Goal: Task Accomplishment & Management: Manage account settings

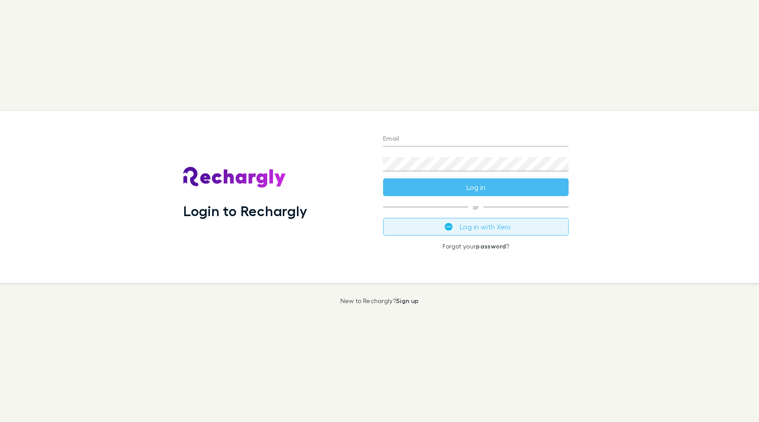
click at [489, 231] on button "Log in with Xero" at bounding box center [476, 227] width 186 height 18
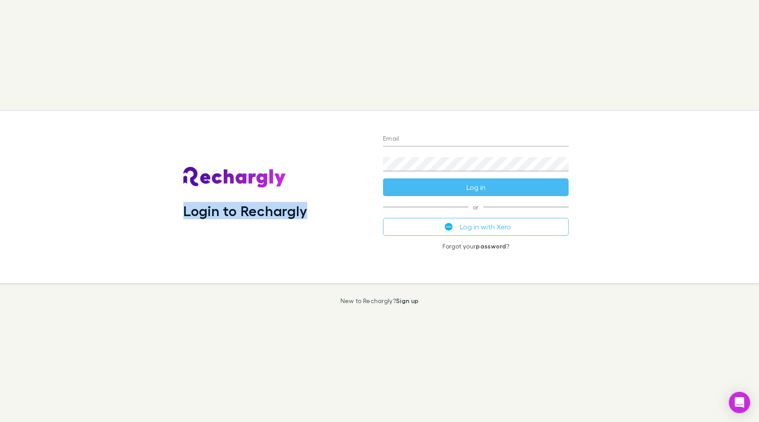
drag, startPoint x: 198, startPoint y: 200, endPoint x: 309, endPoint y: 205, distance: 111.1
click at [309, 205] on div "Login to Rechargly" at bounding box center [276, 197] width 186 height 158
click at [468, 141] on input "Email" at bounding box center [476, 139] width 186 height 14
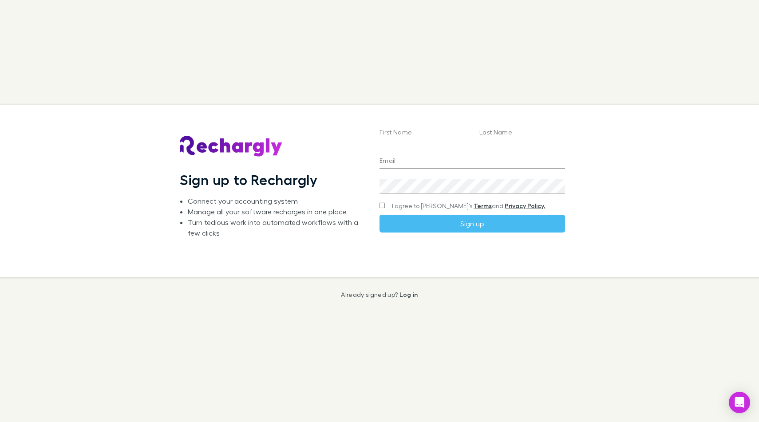
click at [446, 134] on input "First Name" at bounding box center [423, 133] width 86 height 14
type input "**********"
type input "*****"
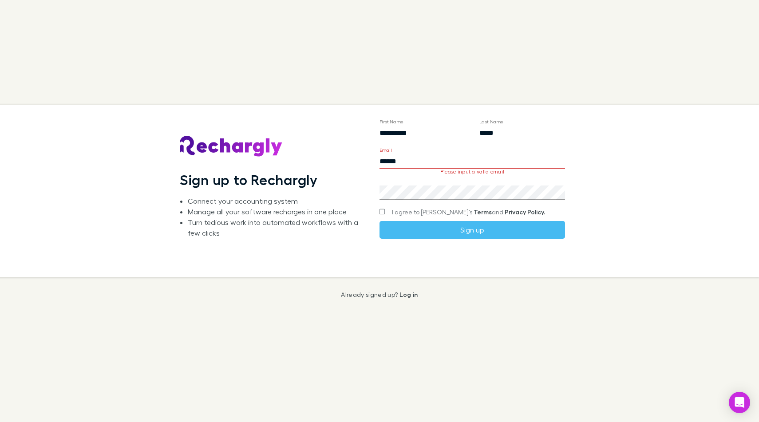
type input "**********"
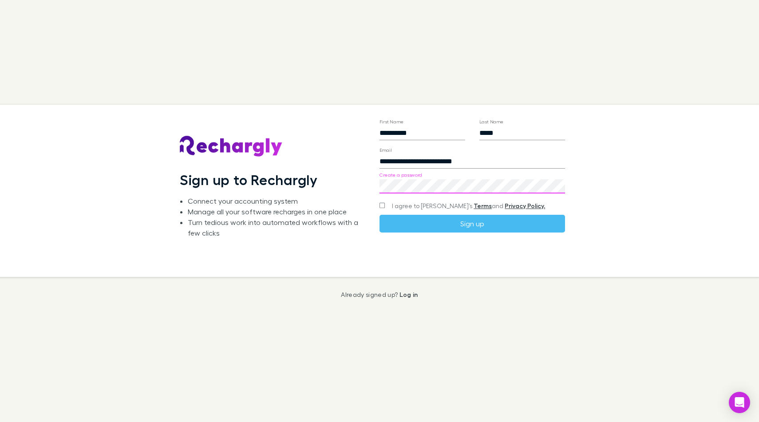
click at [382, 207] on div "I agree to Rechargly’s Terms and Privacy Policy." at bounding box center [473, 206] width 186 height 11
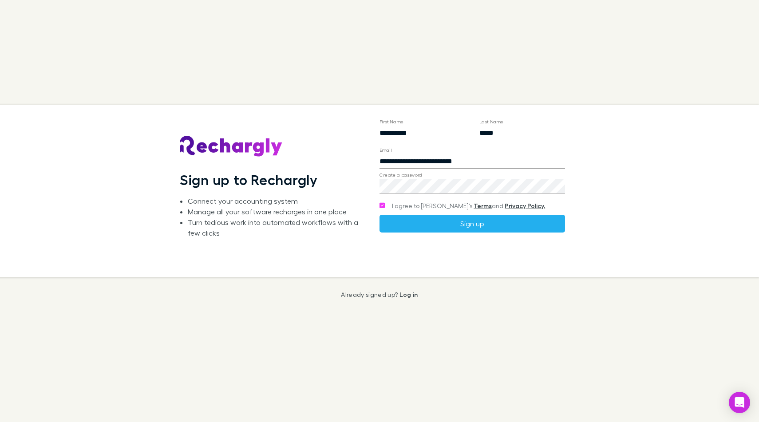
click at [434, 220] on button "Sign up" at bounding box center [473, 224] width 186 height 18
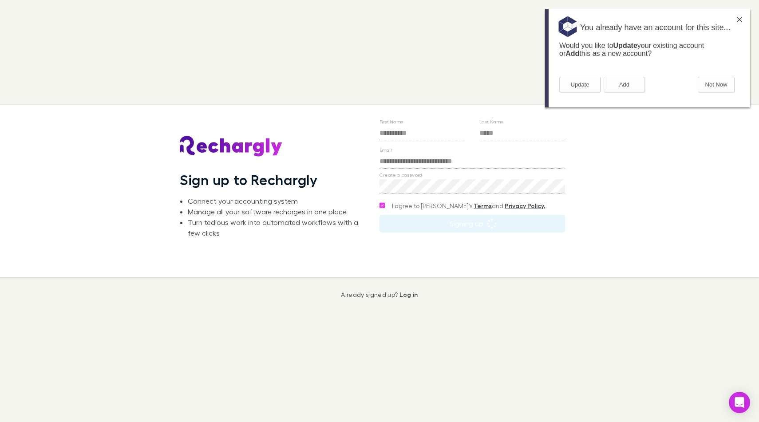
click at [740, 19] on img at bounding box center [739, 19] width 5 height 5
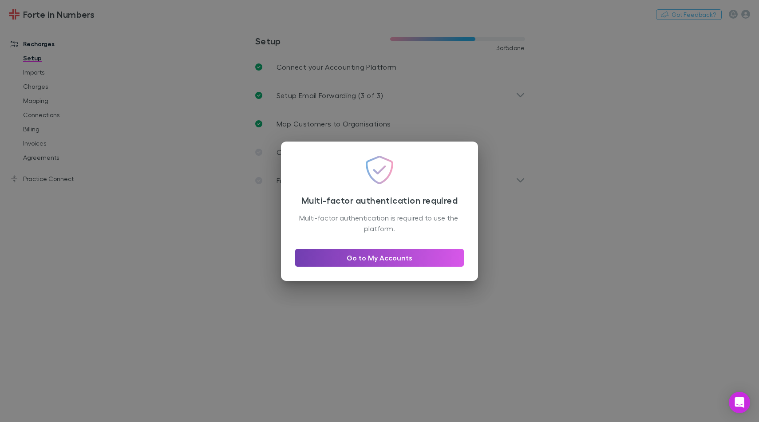
click at [413, 259] on link "Go to My Accounts" at bounding box center [379, 258] width 169 height 18
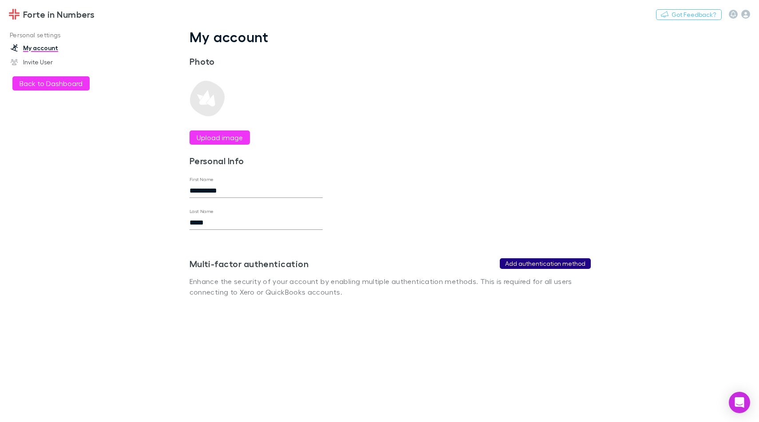
click at [551, 265] on button "Add authentication method" at bounding box center [545, 263] width 91 height 11
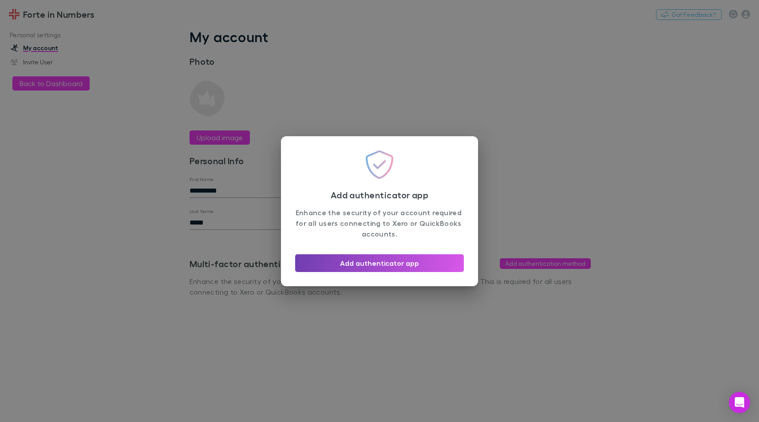
click at [390, 261] on button "Add authenticator app" at bounding box center [379, 263] width 169 height 18
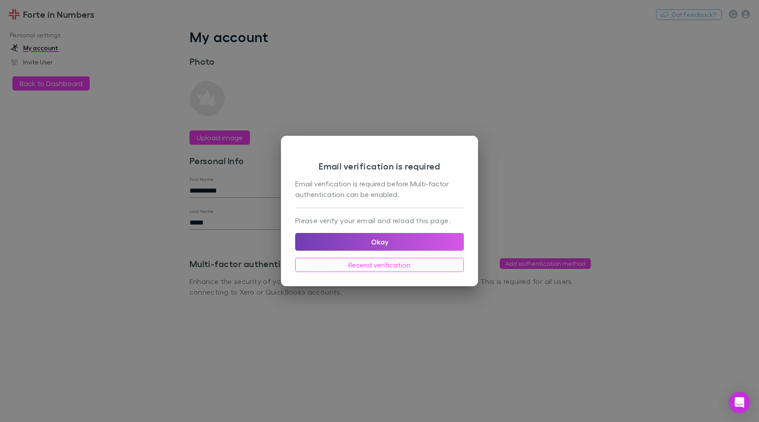
click at [412, 244] on button "Okay" at bounding box center [379, 242] width 169 height 18
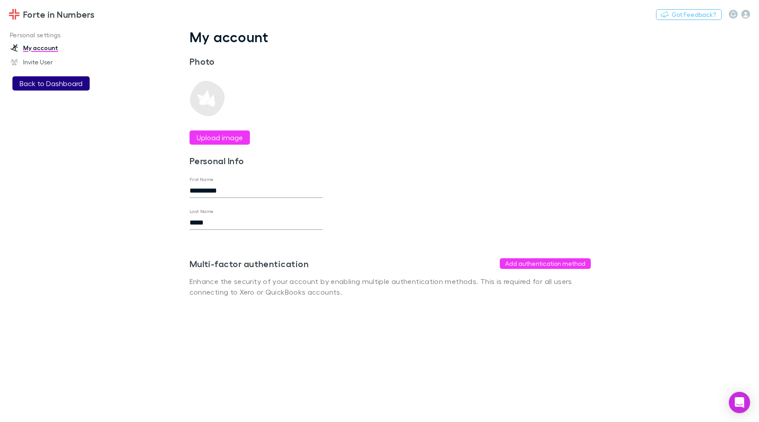
click at [52, 84] on button "Back to Dashboard" at bounding box center [50, 83] width 77 height 14
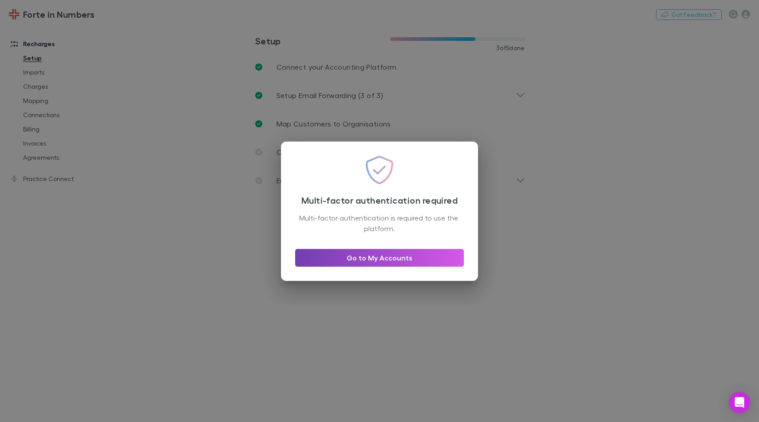
click at [381, 263] on link "Go to My Accounts" at bounding box center [379, 258] width 169 height 18
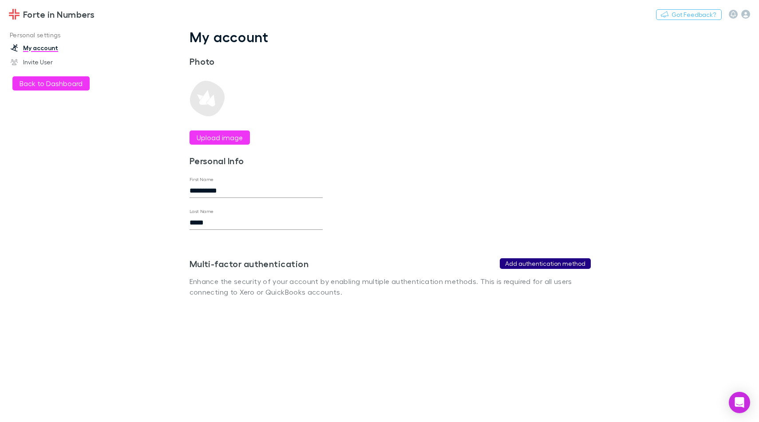
click at [529, 264] on button "Add authentication method" at bounding box center [545, 263] width 91 height 11
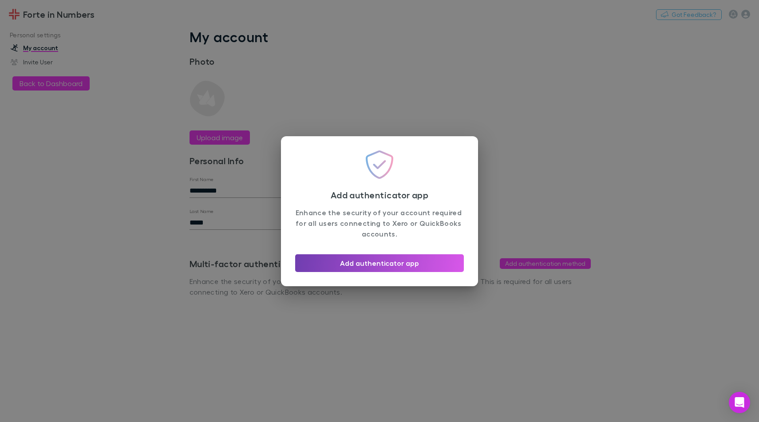
click at [405, 265] on button "Add authenticator app" at bounding box center [379, 263] width 169 height 18
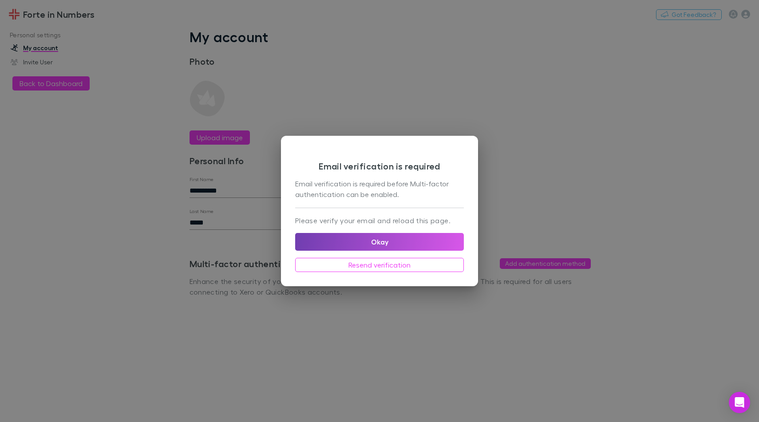
click at [392, 246] on button "Okay" at bounding box center [379, 242] width 169 height 18
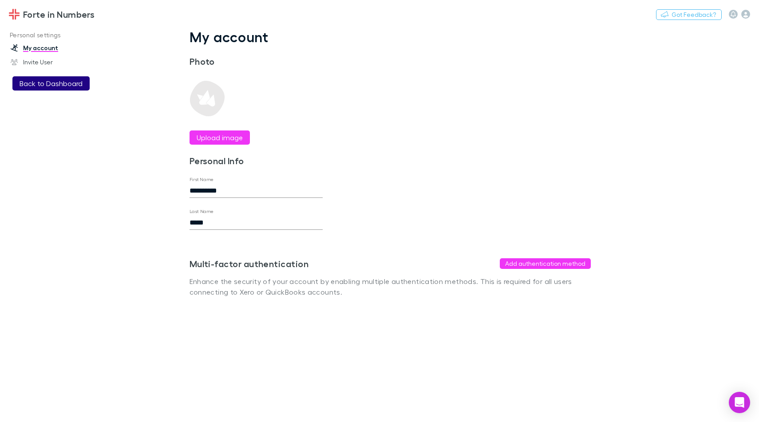
click at [28, 81] on button "Back to Dashboard" at bounding box center [50, 83] width 77 height 14
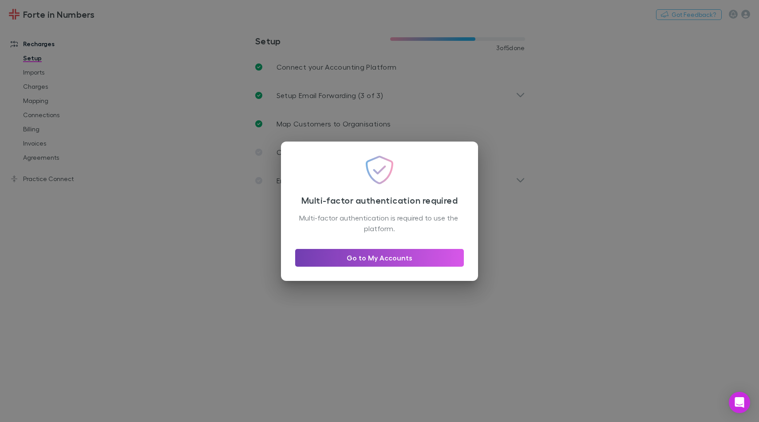
click at [359, 262] on link "Go to My Accounts" at bounding box center [379, 258] width 169 height 18
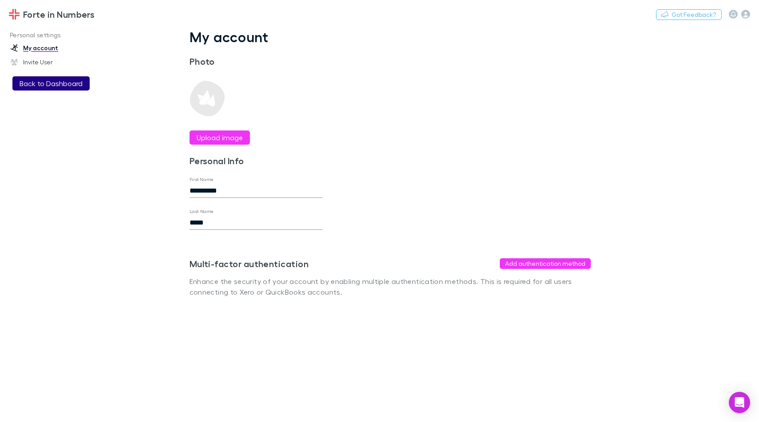
click at [66, 81] on button "Back to Dashboard" at bounding box center [50, 83] width 77 height 14
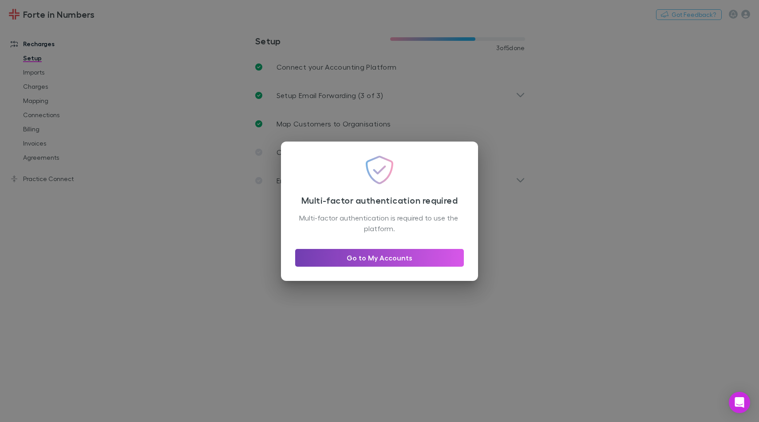
click at [342, 258] on link "Go to My Accounts" at bounding box center [379, 258] width 169 height 18
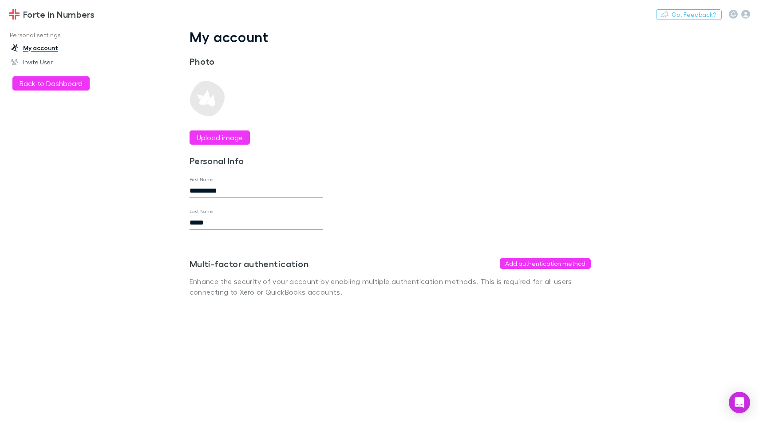
click at [55, 10] on h3 "Forte in Numbers" at bounding box center [58, 14] width 71 height 11
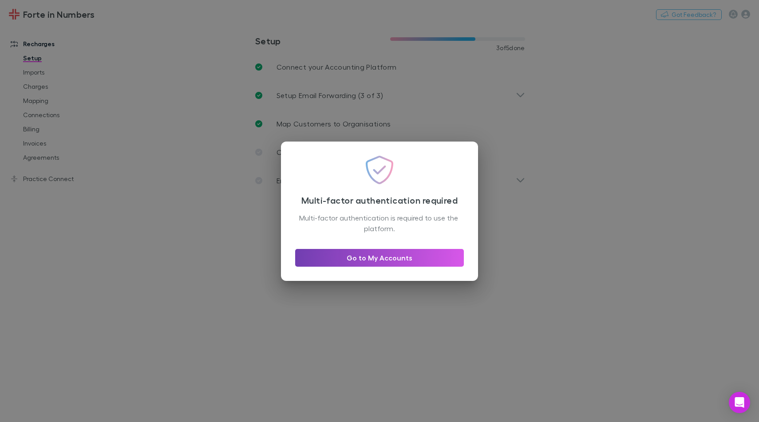
click at [376, 255] on link "Go to My Accounts" at bounding box center [379, 258] width 169 height 18
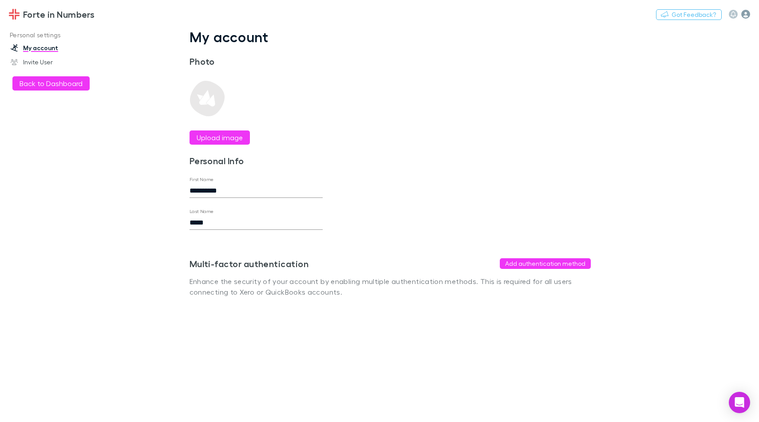
click at [746, 10] on icon "button" at bounding box center [746, 14] width 9 height 9
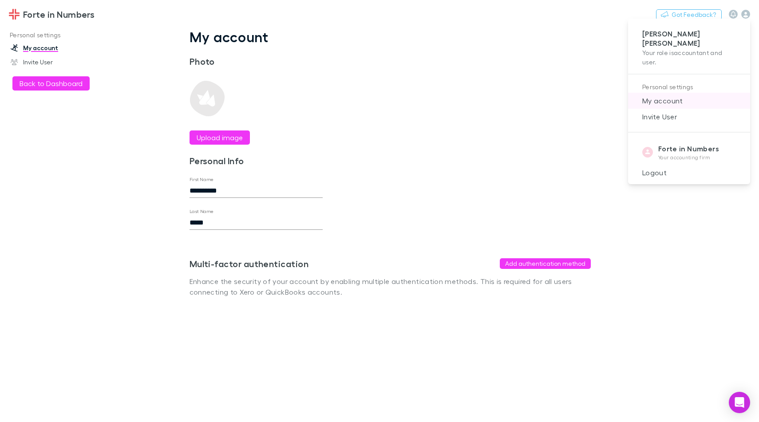
click at [674, 95] on span "My account" at bounding box center [689, 100] width 108 height 11
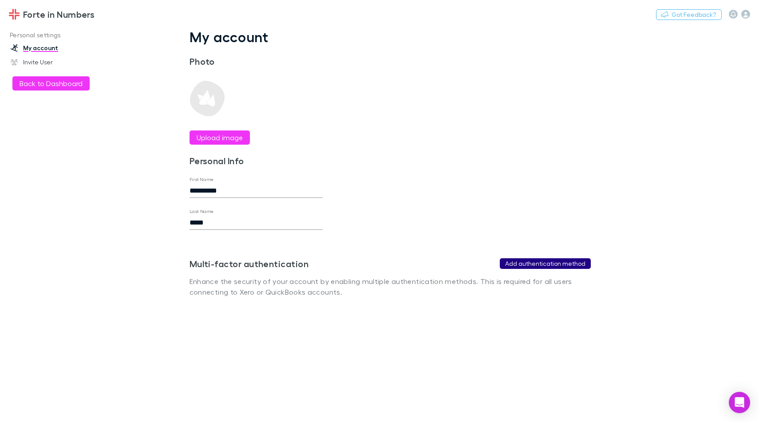
click at [527, 262] on button "Add authentication method" at bounding box center [545, 263] width 91 height 11
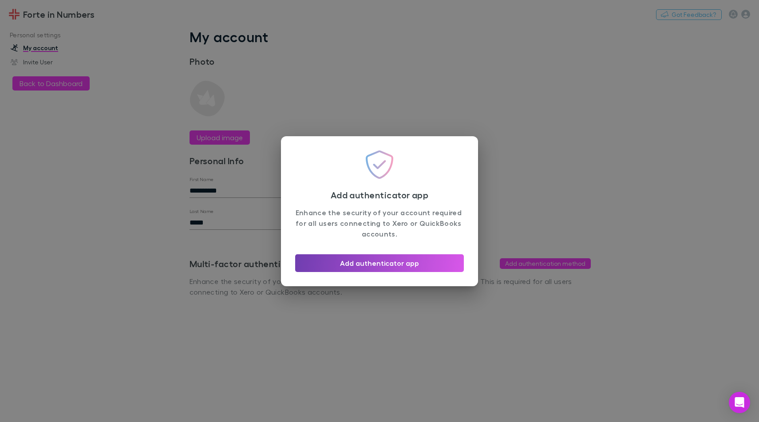
click at [431, 268] on button "Add authenticator app" at bounding box center [379, 263] width 169 height 18
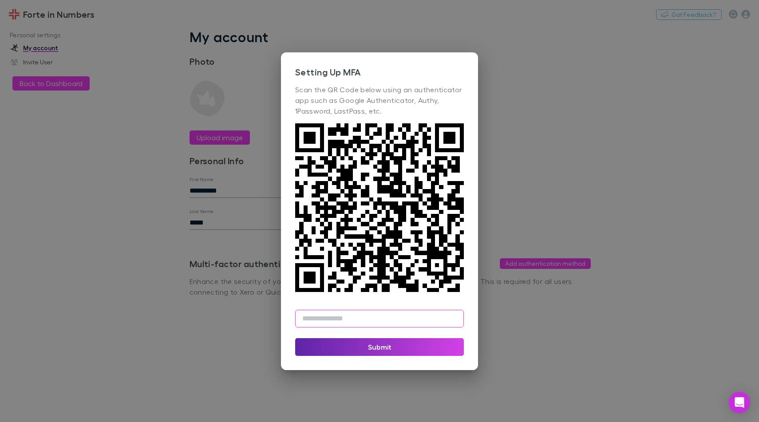
click at [334, 319] on input "text" at bounding box center [379, 319] width 169 height 18
type input "******"
click at [328, 349] on button "Submit" at bounding box center [379, 347] width 169 height 18
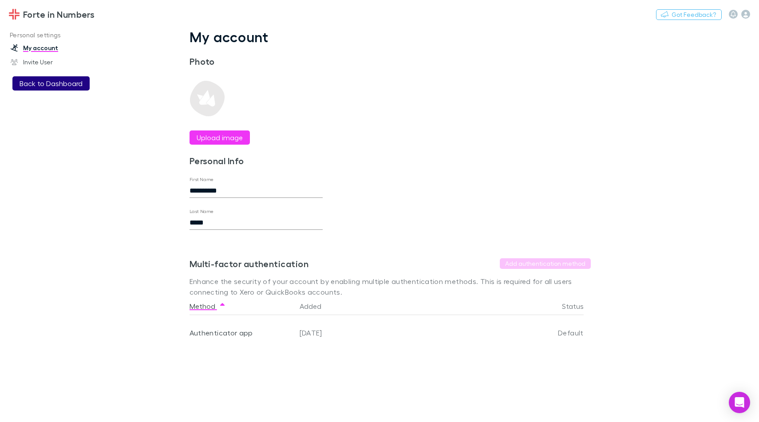
click at [73, 87] on button "Back to Dashboard" at bounding box center [50, 83] width 77 height 14
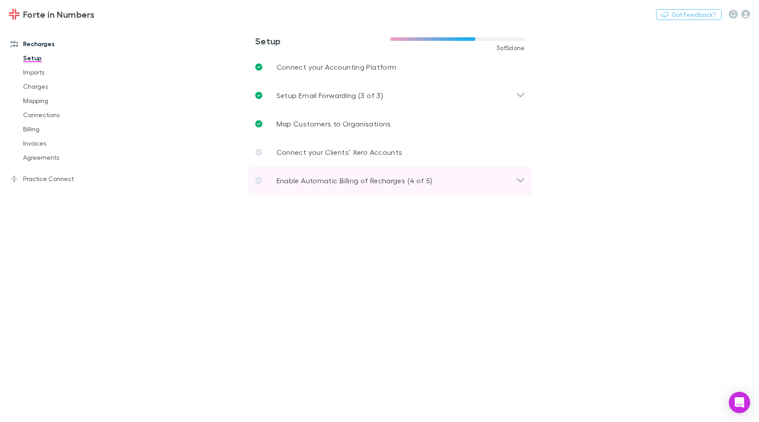
click at [389, 180] on p "Enable Automatic Billing of Recharges (4 of 5)" at bounding box center [355, 180] width 156 height 11
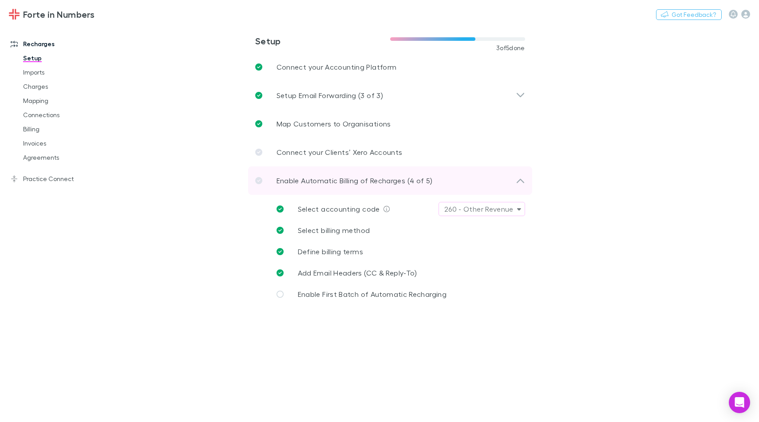
click at [403, 180] on p "Enable Automatic Billing of Recharges (4 of 5)" at bounding box center [355, 180] width 156 height 11
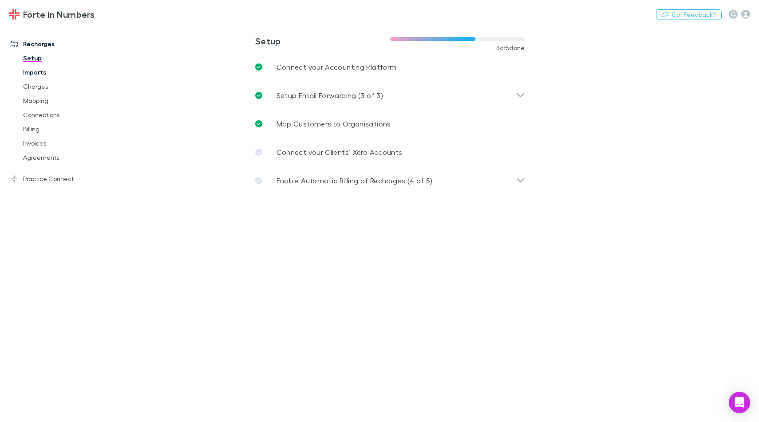
click at [47, 73] on link "Imports" at bounding box center [66, 72] width 104 height 14
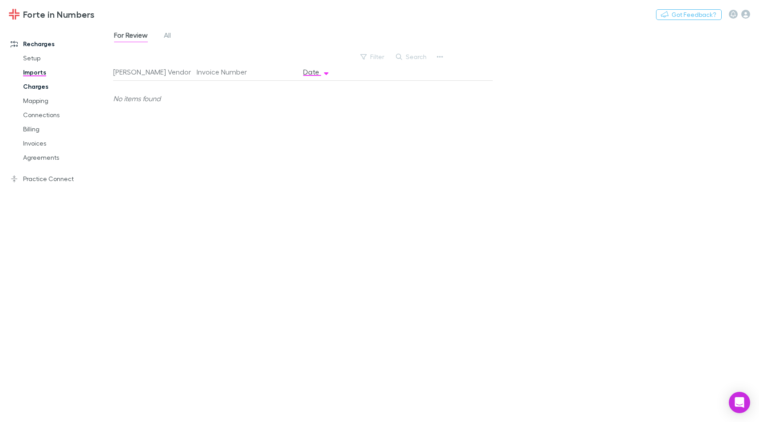
click at [42, 88] on link "Charges" at bounding box center [66, 86] width 104 height 14
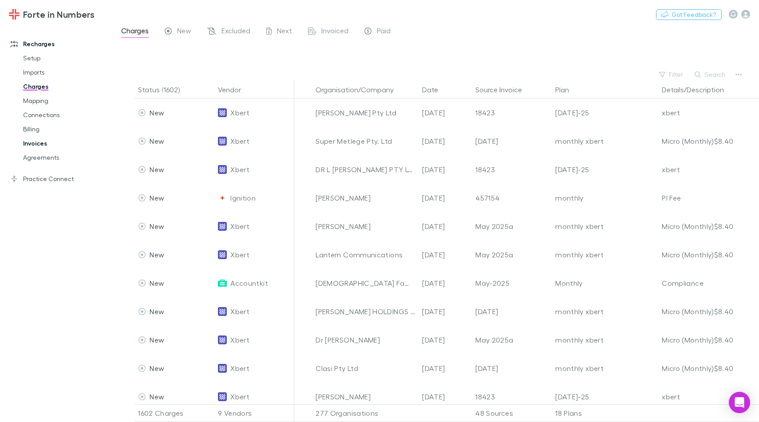
click at [33, 144] on link "Invoices" at bounding box center [66, 143] width 104 height 14
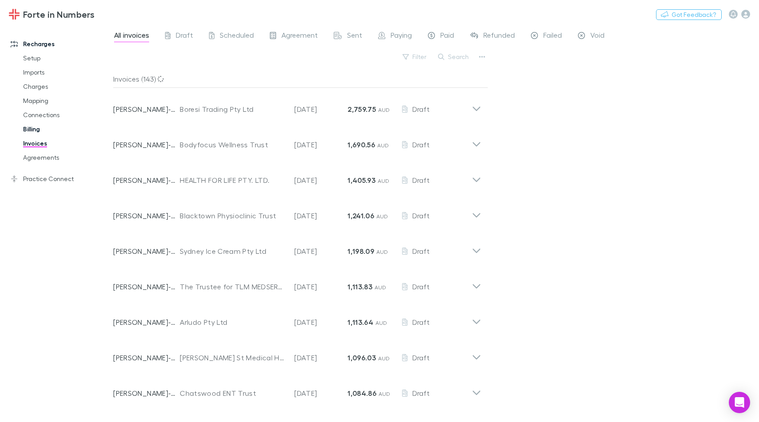
click at [39, 131] on link "Billing" at bounding box center [66, 129] width 104 height 14
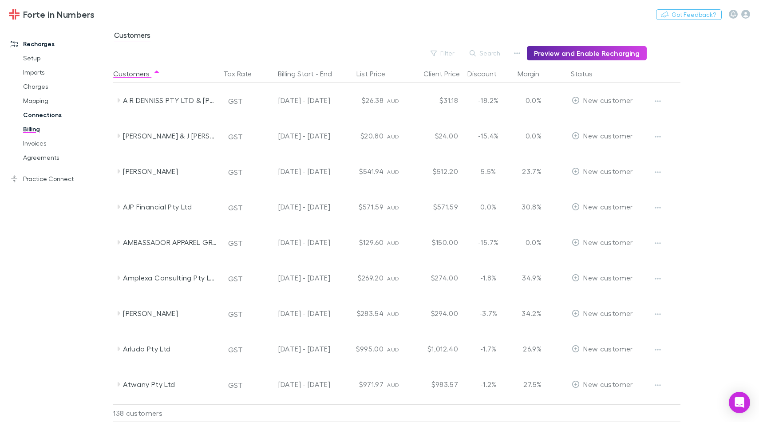
click at [41, 116] on link "Connections" at bounding box center [66, 115] width 104 height 14
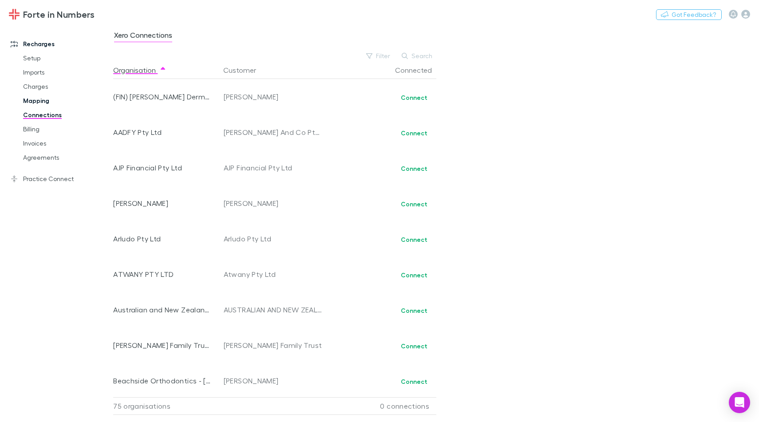
click at [40, 103] on link "Mapping" at bounding box center [66, 101] width 104 height 14
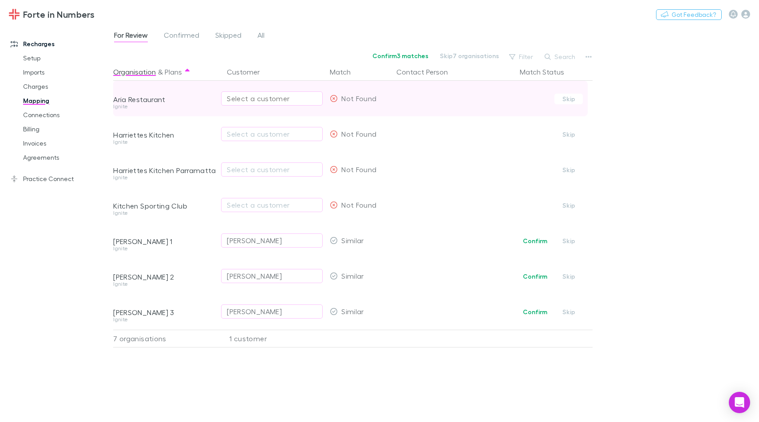
click at [266, 102] on div "Select a customer" at bounding box center [272, 98] width 90 height 11
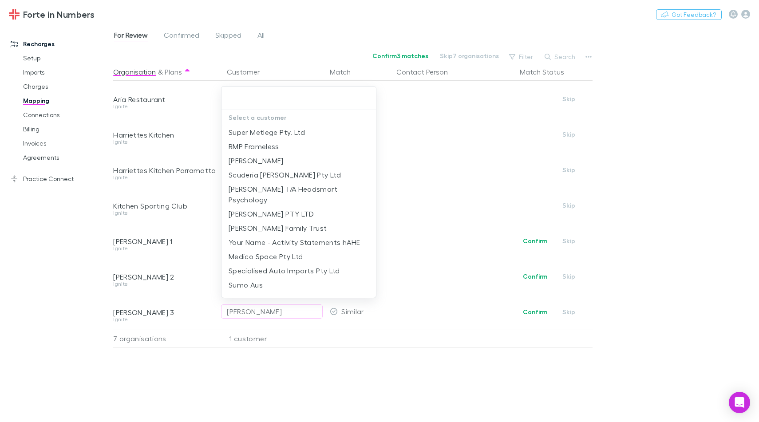
click at [646, 162] on div at bounding box center [379, 211] width 759 height 422
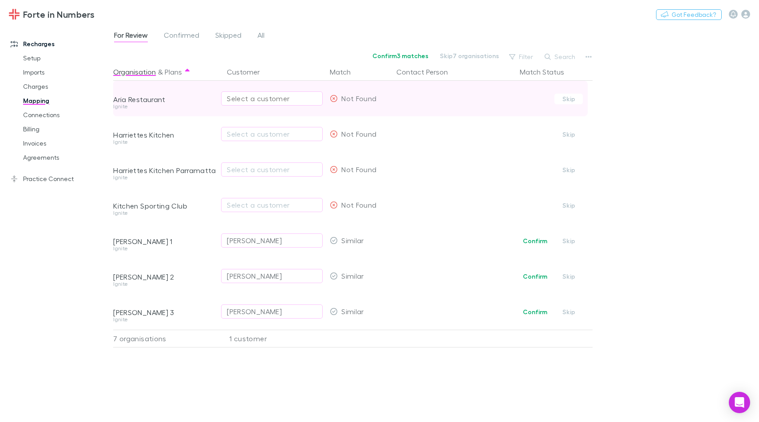
click at [282, 104] on button "Select a customer" at bounding box center [272, 98] width 102 height 14
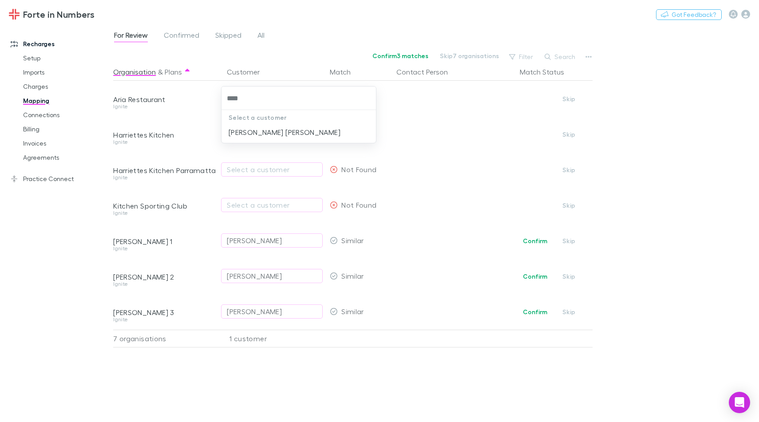
type input "****"
click at [674, 160] on div at bounding box center [379, 211] width 759 height 422
click at [30, 90] on link "Charges" at bounding box center [66, 86] width 104 height 14
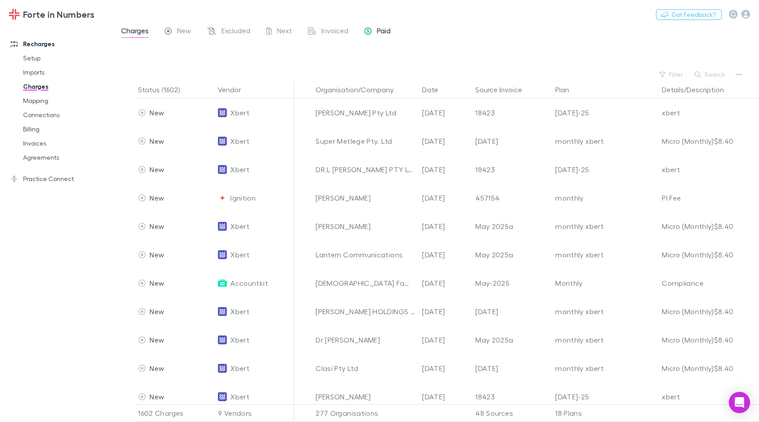
click at [370, 34] on icon at bounding box center [368, 32] width 7 height 9
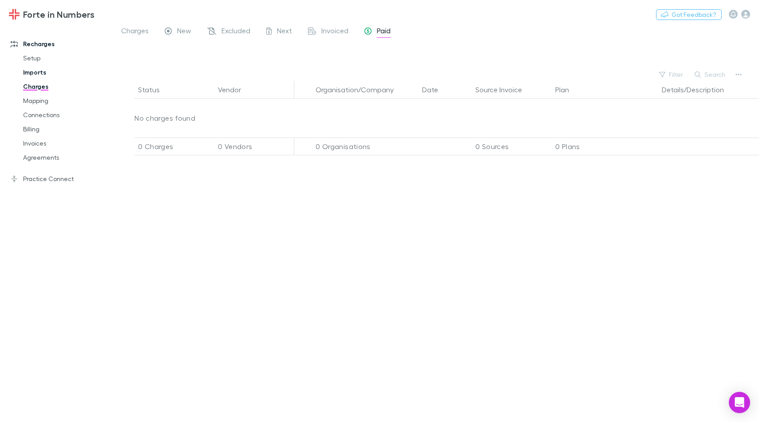
click at [40, 74] on link "Imports" at bounding box center [66, 72] width 104 height 14
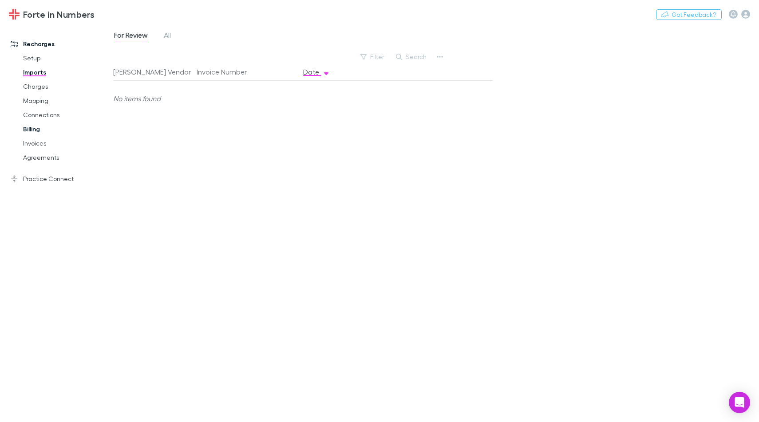
click at [37, 124] on link "Billing" at bounding box center [66, 129] width 104 height 14
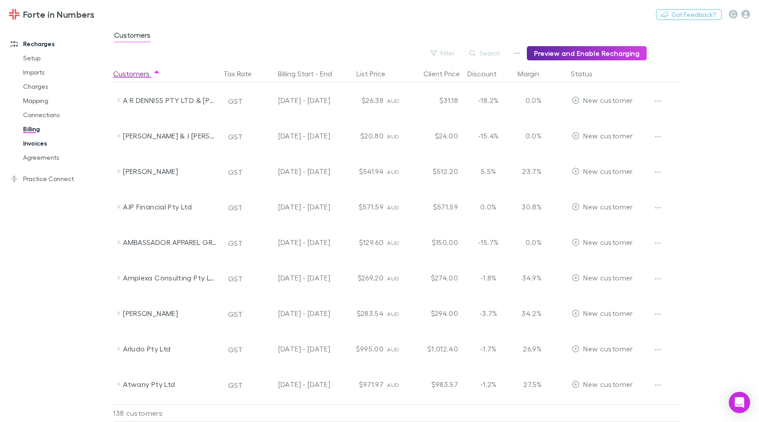
click at [39, 147] on link "Invoices" at bounding box center [66, 143] width 104 height 14
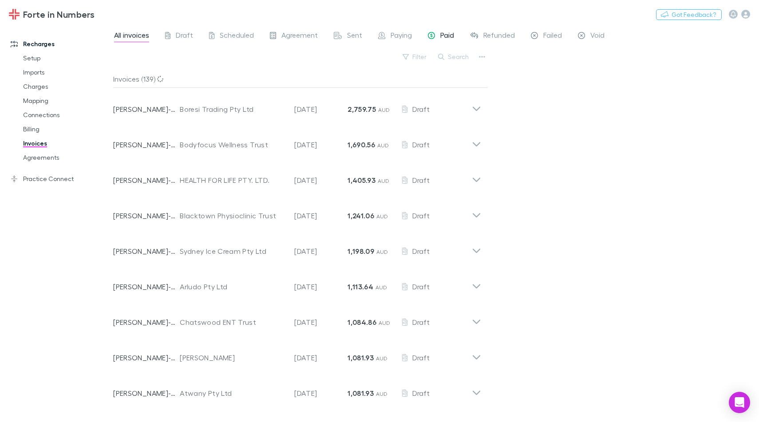
click at [435, 36] on div "Paid" at bounding box center [441, 37] width 26 height 12
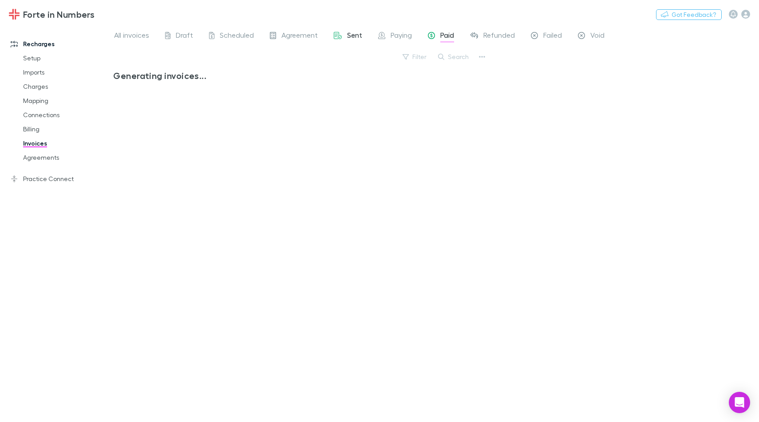
click at [352, 36] on span "Sent" at bounding box center [354, 37] width 15 height 12
click at [287, 36] on span "Agreement" at bounding box center [300, 37] width 36 height 12
click at [218, 40] on div "Scheduled" at bounding box center [231, 37] width 45 height 12
click at [177, 34] on span "Draft" at bounding box center [184, 37] width 17 height 12
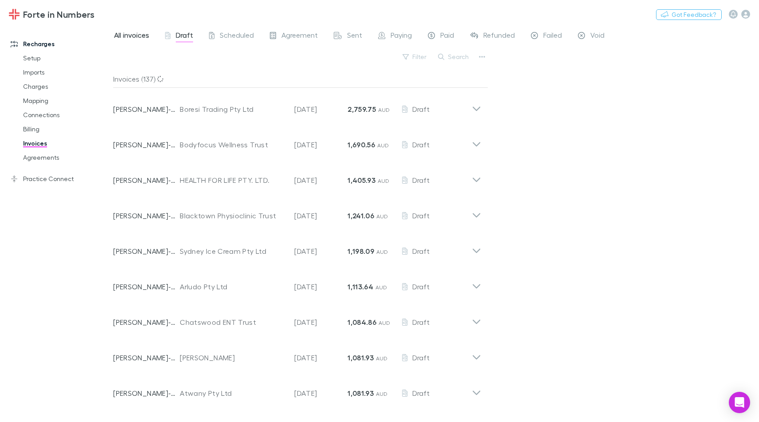
click at [139, 41] on span "All invoices" at bounding box center [131, 37] width 35 height 12
click at [34, 76] on link "Imports" at bounding box center [66, 72] width 104 height 14
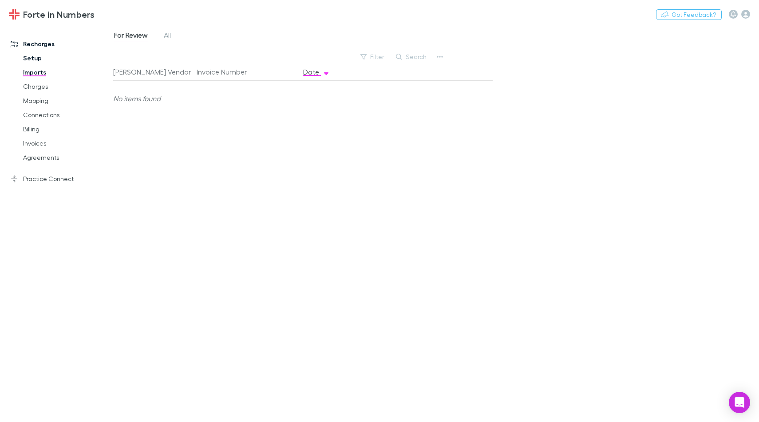
click at [46, 53] on link "Setup" at bounding box center [66, 58] width 104 height 14
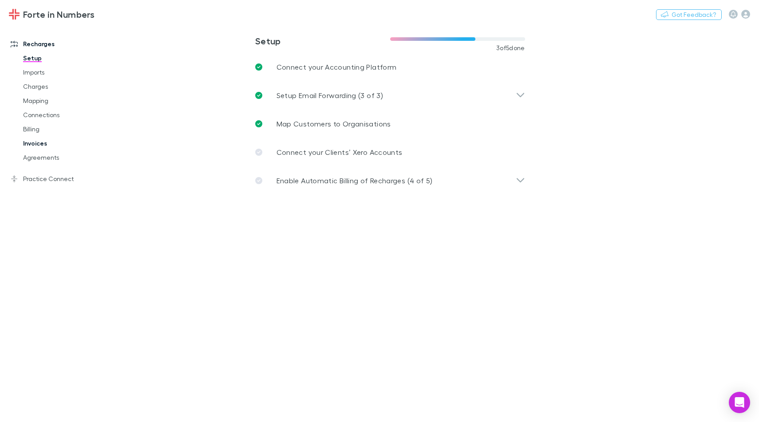
click at [43, 149] on link "Invoices" at bounding box center [66, 143] width 104 height 14
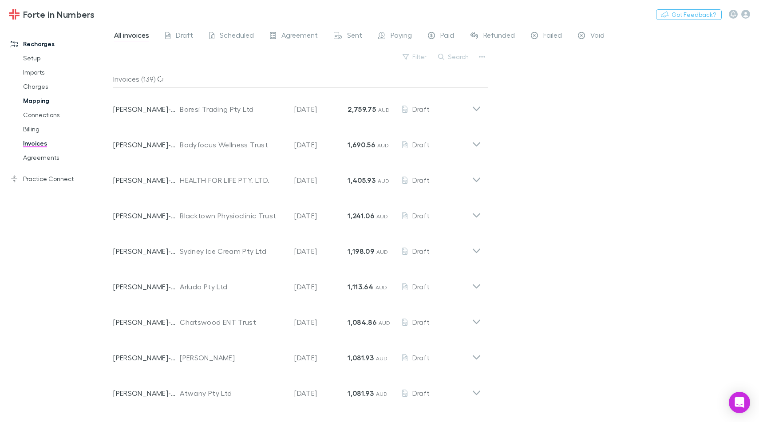
click at [36, 102] on link "Mapping" at bounding box center [66, 101] width 104 height 14
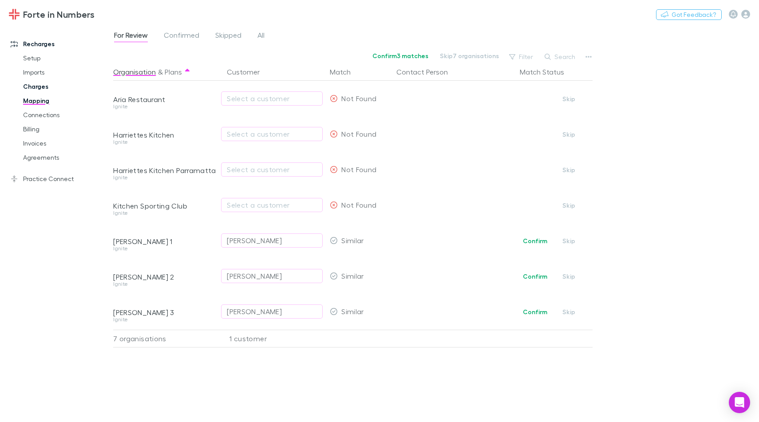
click at [38, 88] on link "Charges" at bounding box center [66, 86] width 104 height 14
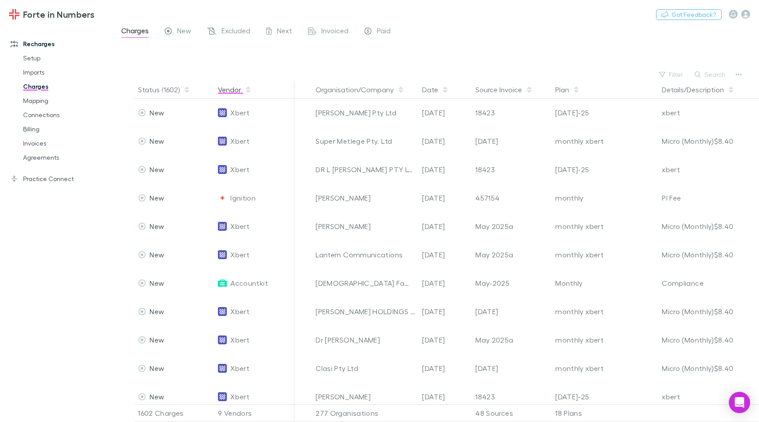
click at [235, 93] on button "Vendor" at bounding box center [235, 90] width 34 height 18
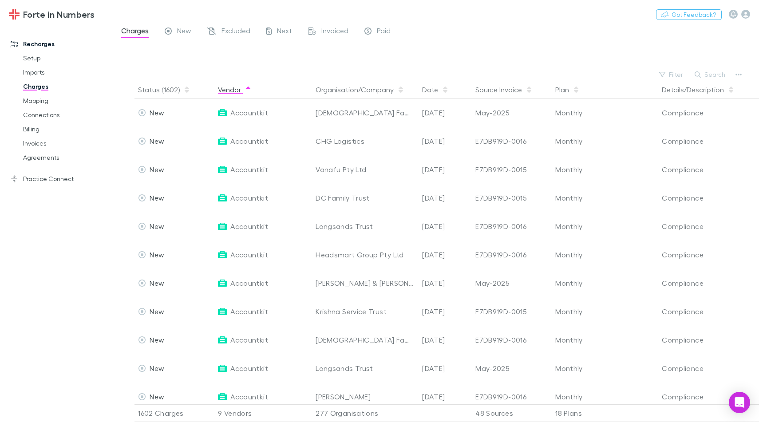
click at [235, 93] on button "Vendor" at bounding box center [235, 90] width 34 height 18
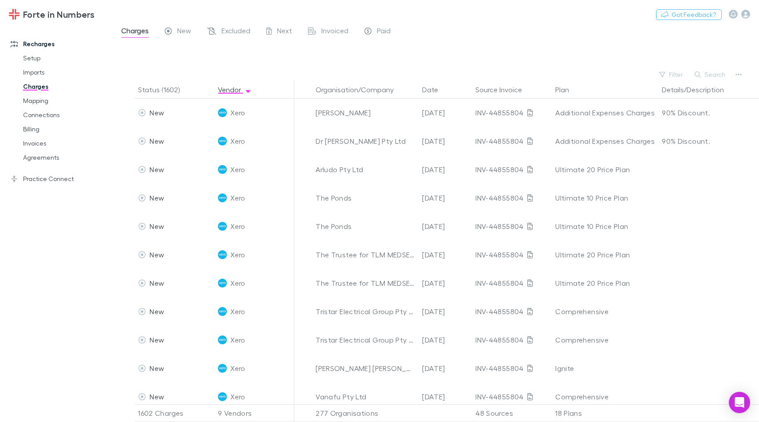
click at [353, 37] on div "Charges New Excluded Next Invoiced Paid" at bounding box center [259, 32] width 278 height 14
click at [345, 35] on span "Invoiced" at bounding box center [334, 32] width 27 height 12
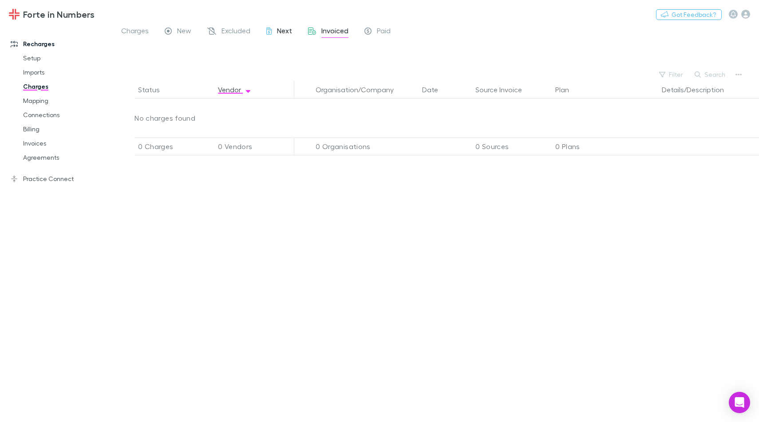
click at [290, 36] on span "Next" at bounding box center [284, 32] width 15 height 12
click at [240, 30] on span "Excluded" at bounding box center [236, 32] width 29 height 12
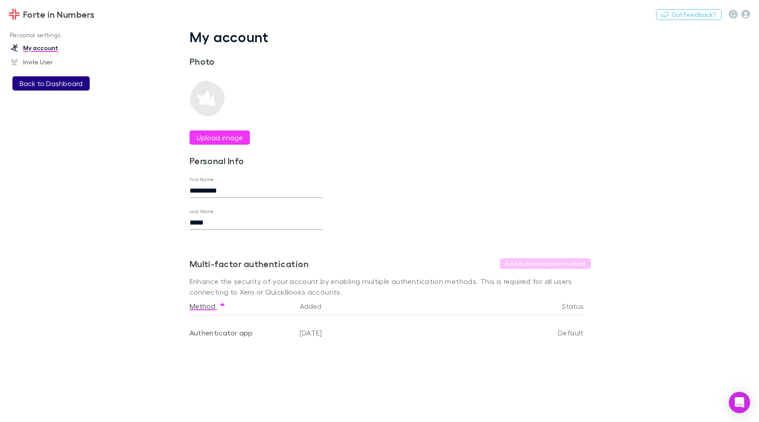
click at [66, 79] on button "Back to Dashboard" at bounding box center [50, 83] width 77 height 14
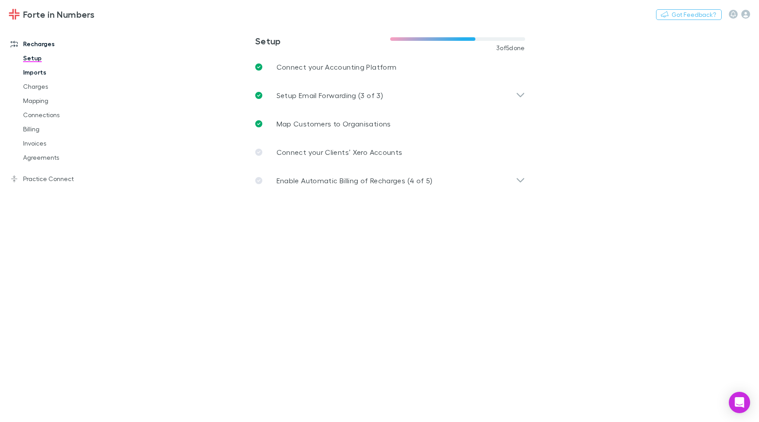
click at [43, 75] on link "Imports" at bounding box center [66, 72] width 104 height 14
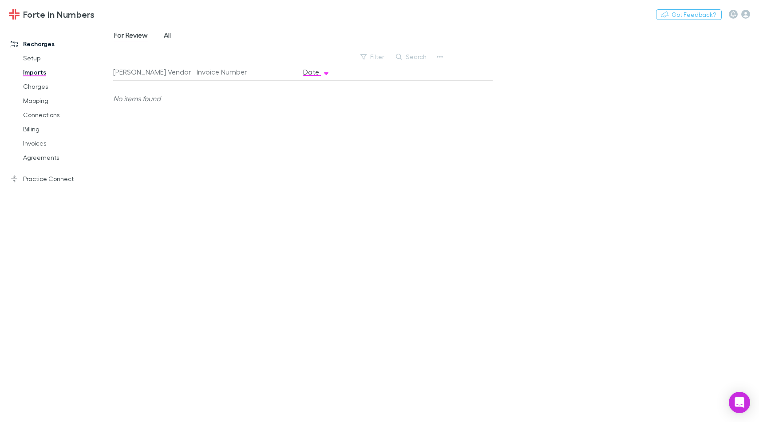
click at [170, 32] on span "All" at bounding box center [167, 37] width 7 height 12
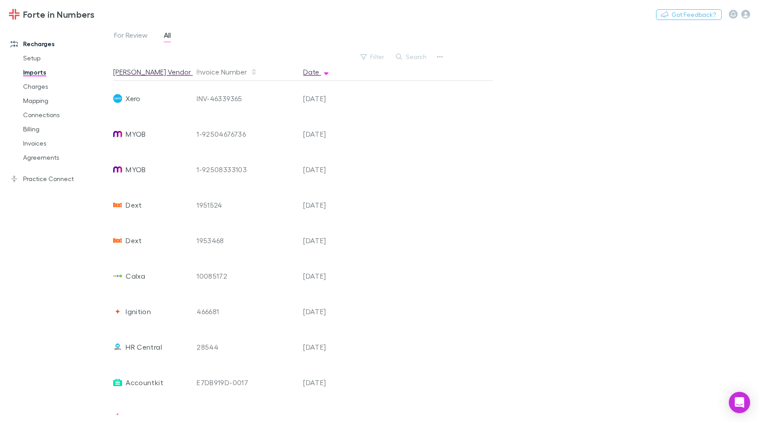
click at [136, 71] on button "[PERSON_NAME] Vendor" at bounding box center [157, 72] width 88 height 18
click at [152, 72] on button "[PERSON_NAME] Vendor" at bounding box center [157, 72] width 88 height 18
click at [320, 72] on button "Date" at bounding box center [316, 72] width 27 height 18
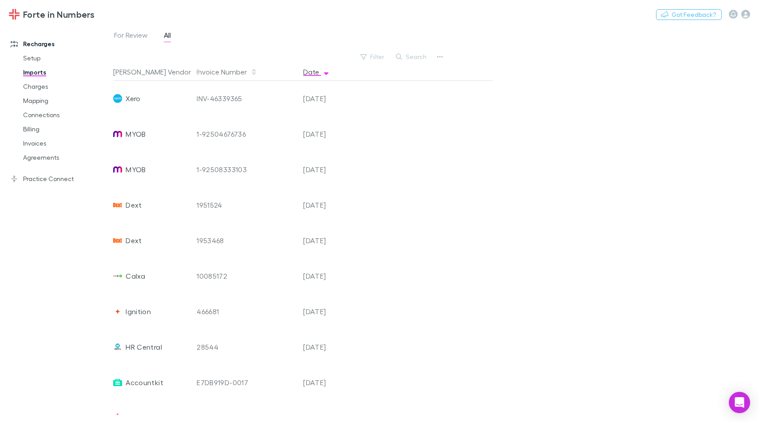
click at [320, 72] on button "Date" at bounding box center [316, 72] width 27 height 18
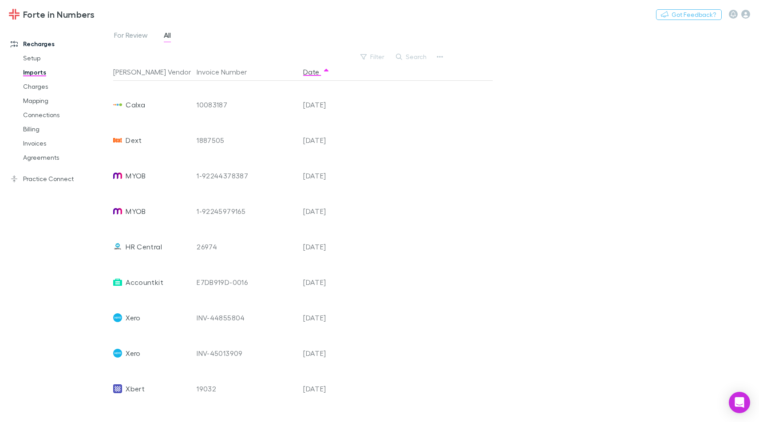
scroll to position [1969, 0]
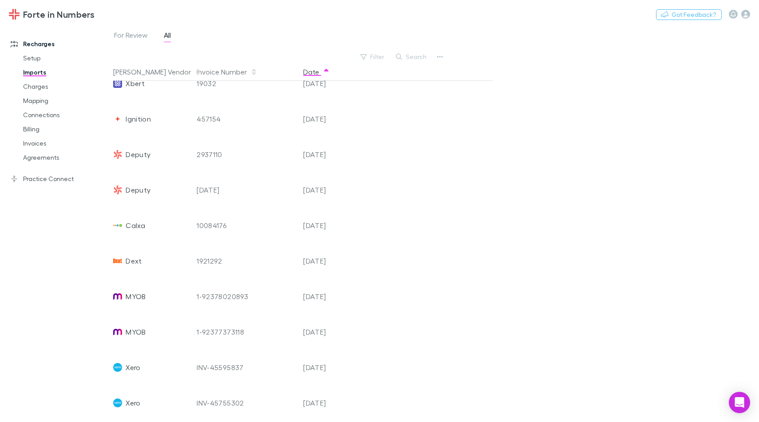
click at [321, 73] on button "Date" at bounding box center [316, 72] width 27 height 18
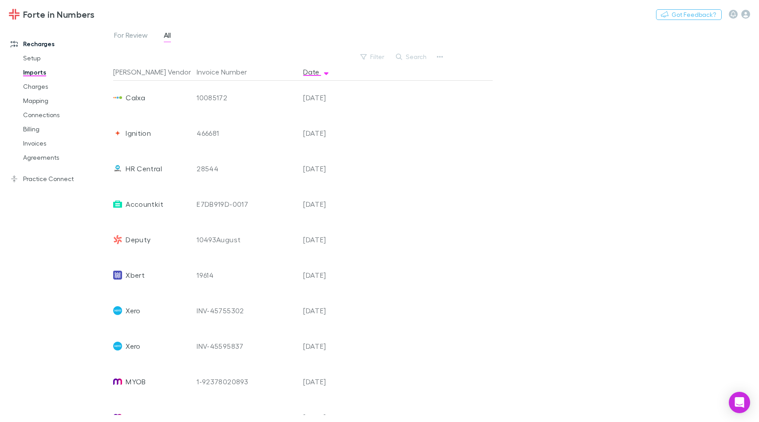
scroll to position [0, 0]
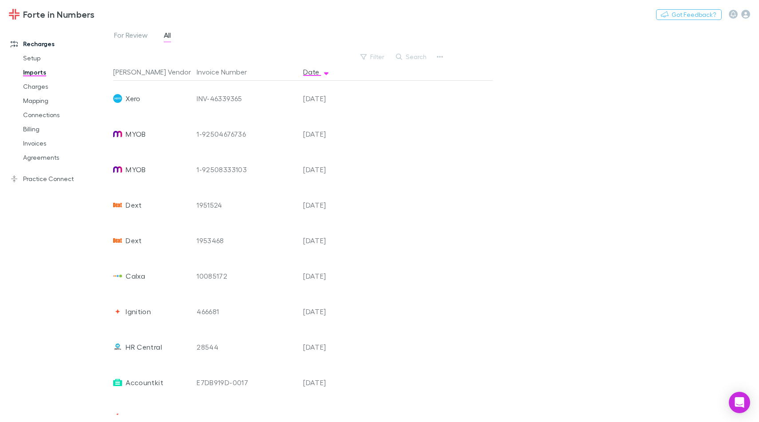
click at [131, 98] on span "Xero" at bounding box center [133, 99] width 15 height 36
click at [340, 100] on div "11 Sep 2025" at bounding box center [326, 99] width 53 height 36
drag, startPoint x: 347, startPoint y: 98, endPoint x: 207, endPoint y: 103, distance: 140.4
click at [207, 103] on div "Xero INV-46339365 11 Sep 2025" at bounding box center [299, 99] width 373 height 36
click at [214, 101] on div "INV-46339365" at bounding box center [246, 99] width 99 height 36
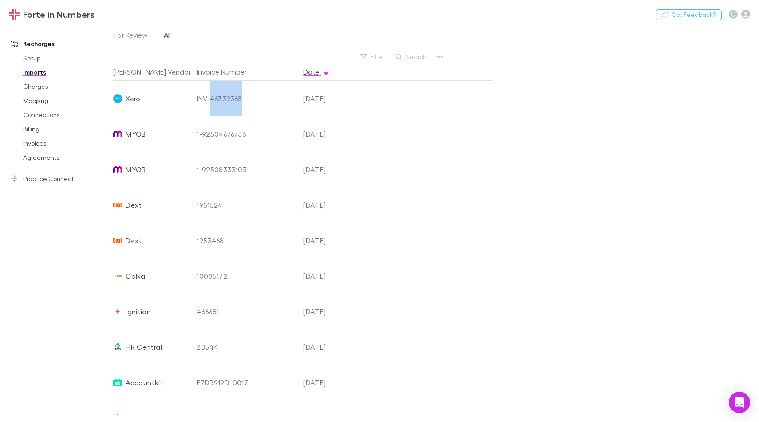
click at [214, 101] on div "INV-46339365" at bounding box center [246, 99] width 99 height 36
click at [440, 57] on icon "button" at bounding box center [440, 56] width 6 height 7
click at [488, 155] on div at bounding box center [379, 211] width 759 height 422
click at [436, 59] on button "button" at bounding box center [440, 57] width 12 height 12
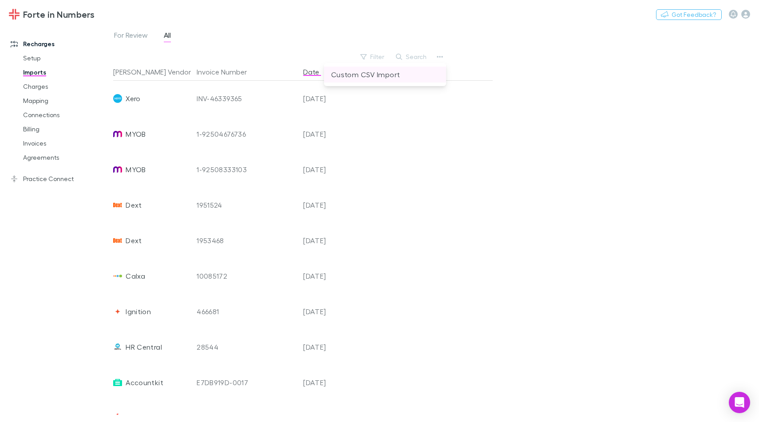
click at [410, 77] on p "Custom CSV Import" at bounding box center [385, 74] width 108 height 11
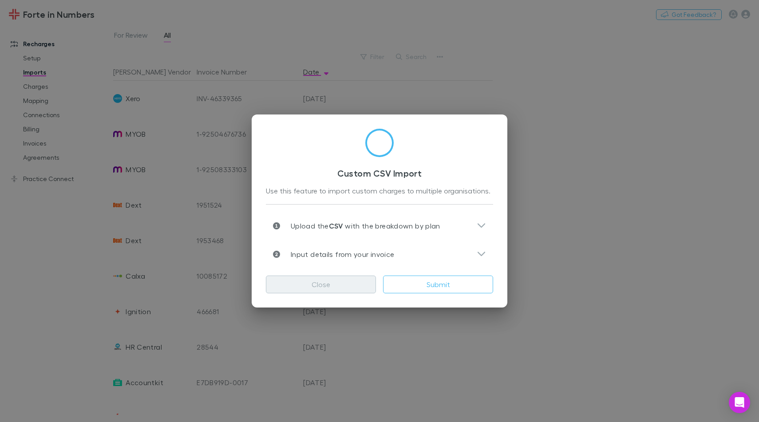
click at [352, 286] on button "Close" at bounding box center [321, 285] width 110 height 18
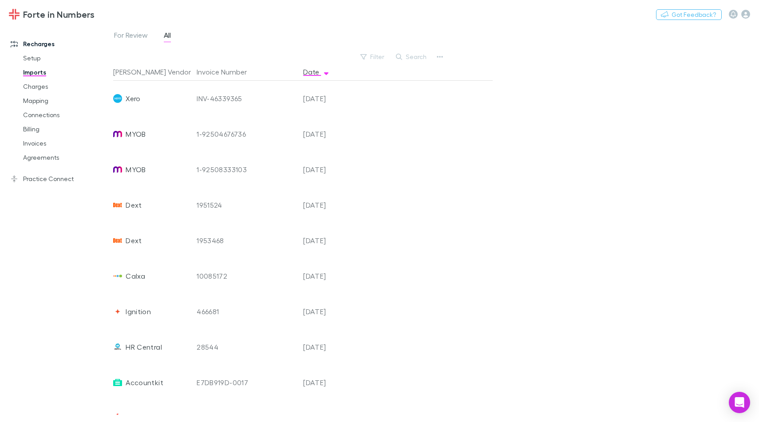
click at [515, 171] on div "For Review All Filter Search Rech Vendor Invoice Number Date Xero INV-46339365 …" at bounding box center [436, 223] width 646 height 397
click at [440, 59] on icon "button" at bounding box center [440, 56] width 6 height 7
click at [445, 161] on div at bounding box center [379, 211] width 759 height 422
click at [59, 90] on link "Charges" at bounding box center [66, 86] width 104 height 14
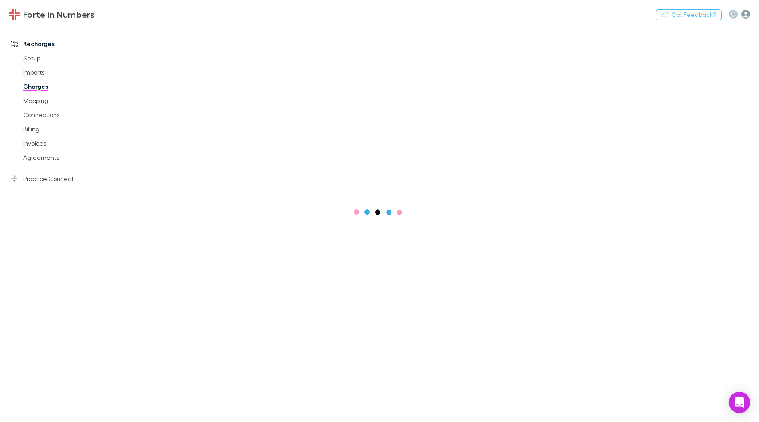
click at [745, 15] on icon "button" at bounding box center [746, 14] width 9 height 9
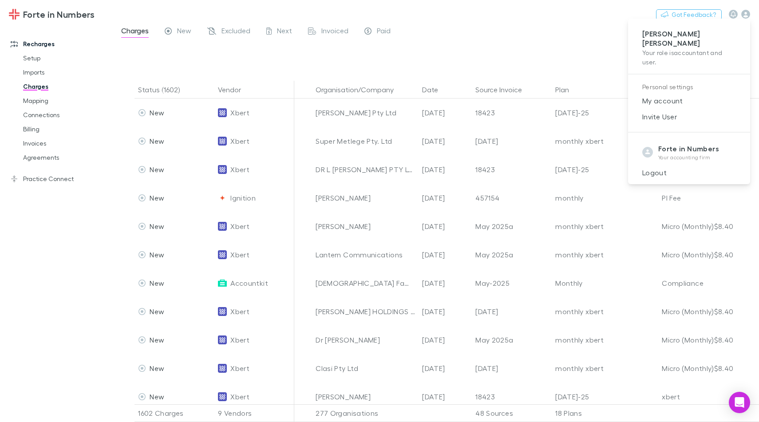
click at [513, 36] on div at bounding box center [379, 211] width 759 height 422
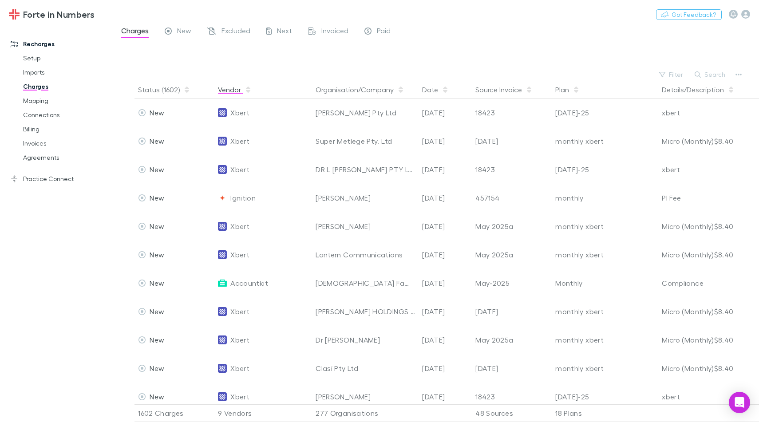
click at [239, 87] on button "Vendor" at bounding box center [235, 90] width 34 height 18
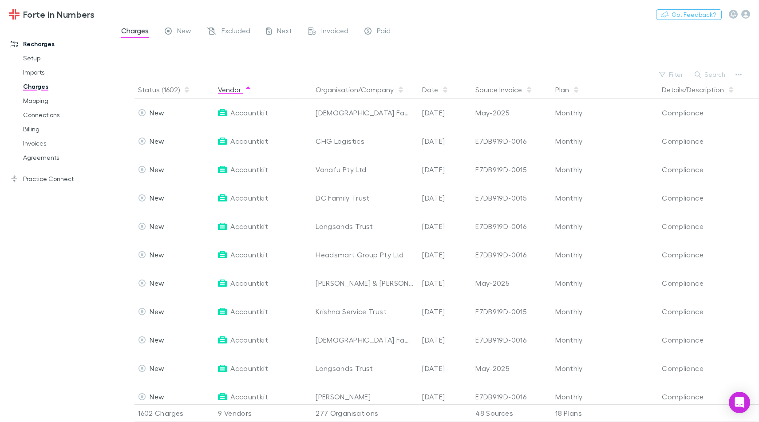
click at [239, 87] on button "Vendor" at bounding box center [235, 90] width 34 height 18
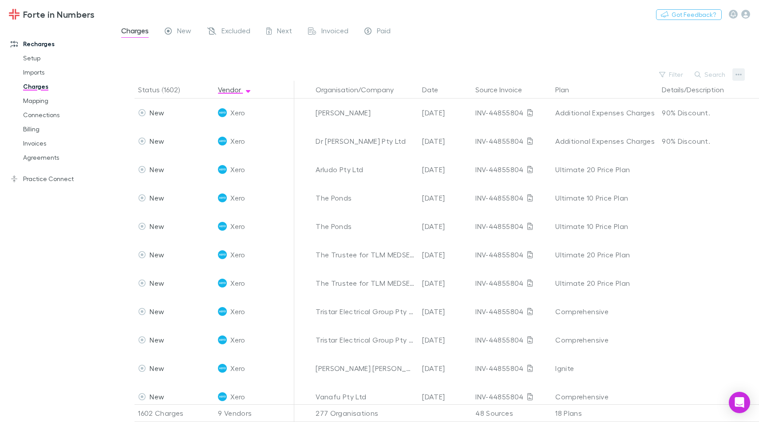
click at [734, 77] on button "button" at bounding box center [739, 74] width 12 height 12
click at [698, 139] on p "Export charges" at bounding box center [684, 143] width 108 height 11
click at [543, 33] on div "Charges New Excluded Next Invoiced Paid" at bounding box center [436, 33] width 646 height 17
click at [738, 75] on icon "button" at bounding box center [739, 74] width 6 height 7
click at [385, 56] on div at bounding box center [379, 211] width 759 height 422
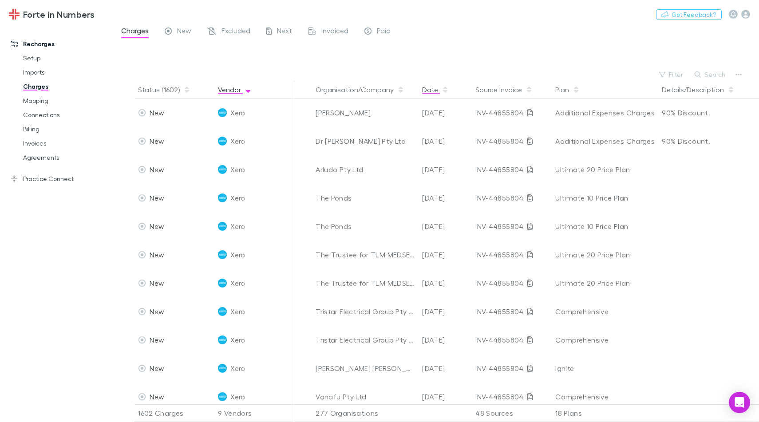
click at [432, 92] on button "Date" at bounding box center [435, 90] width 27 height 18
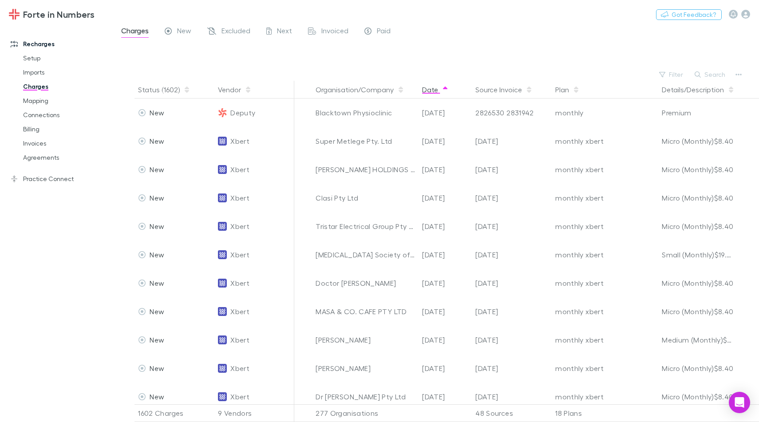
click at [433, 91] on button "Date" at bounding box center [435, 90] width 27 height 18
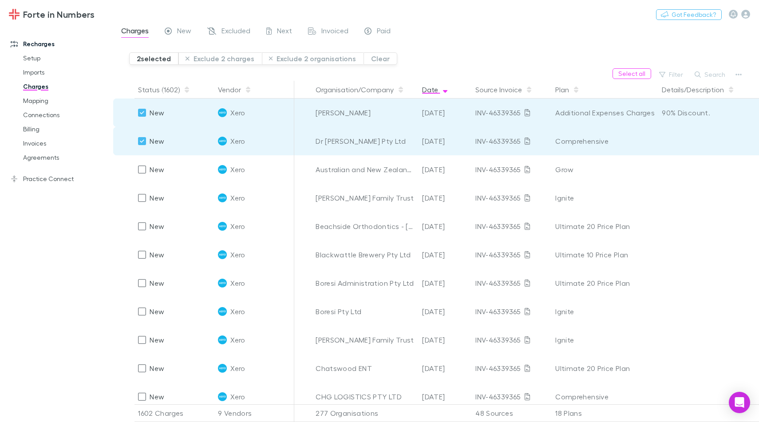
click at [128, 90] on div at bounding box center [123, 90] width 21 height 18
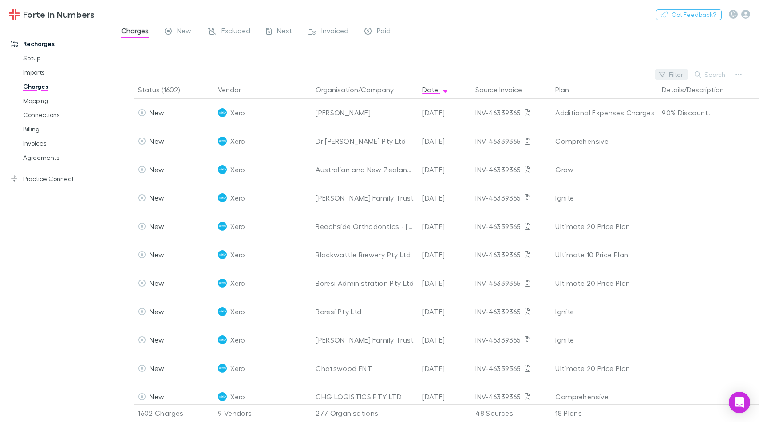
click at [670, 79] on button "Filter" at bounding box center [672, 74] width 34 height 11
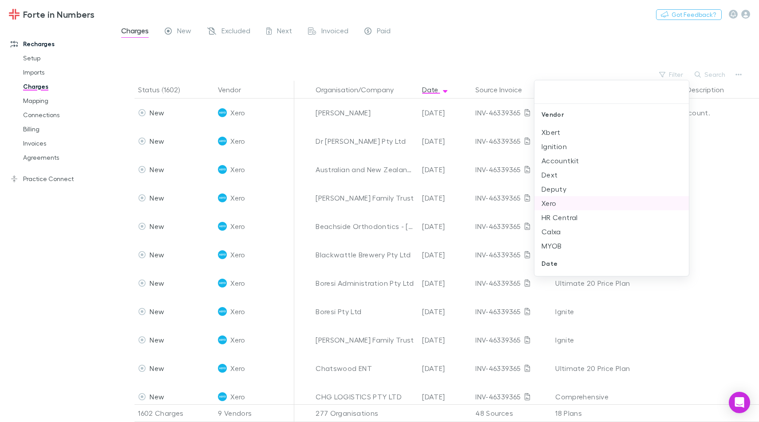
click at [560, 200] on li "Xero" at bounding box center [612, 203] width 155 height 14
click at [582, 45] on div at bounding box center [379, 211] width 759 height 422
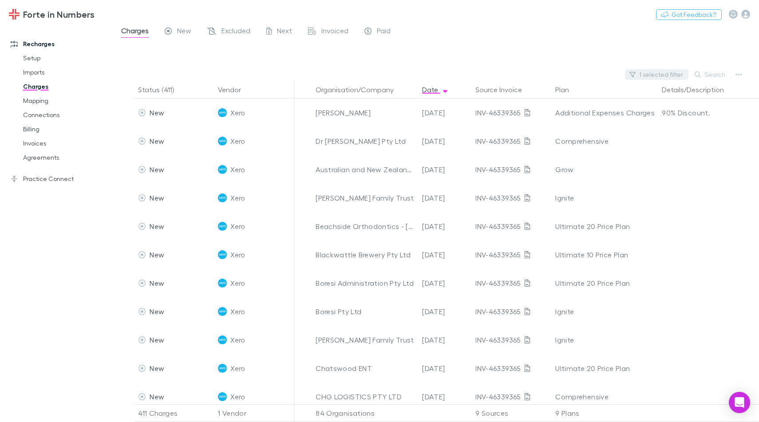
click at [671, 77] on button "1 selected filter" at bounding box center [656, 74] width 63 height 11
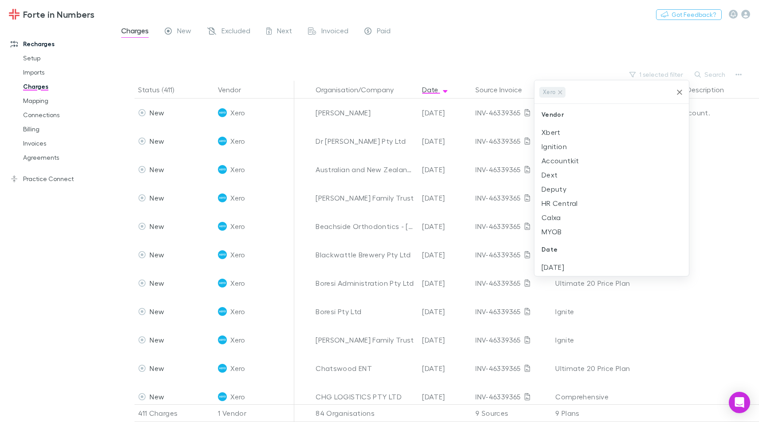
click at [686, 63] on div at bounding box center [379, 211] width 759 height 422
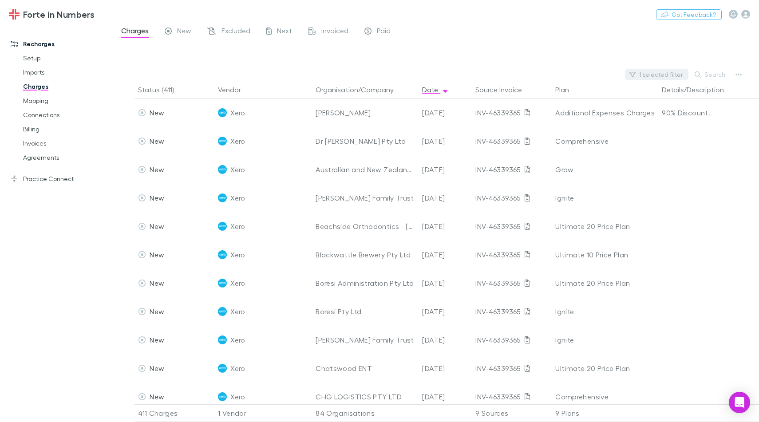
click at [650, 74] on button "1 selected filter" at bounding box center [656, 74] width 63 height 11
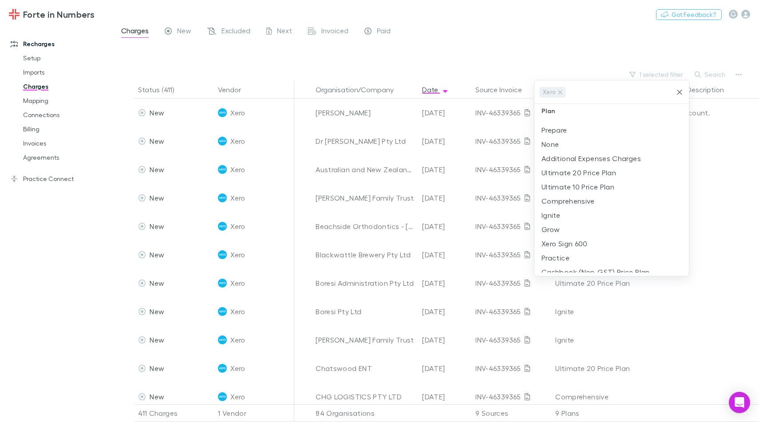
scroll to position [342, 0]
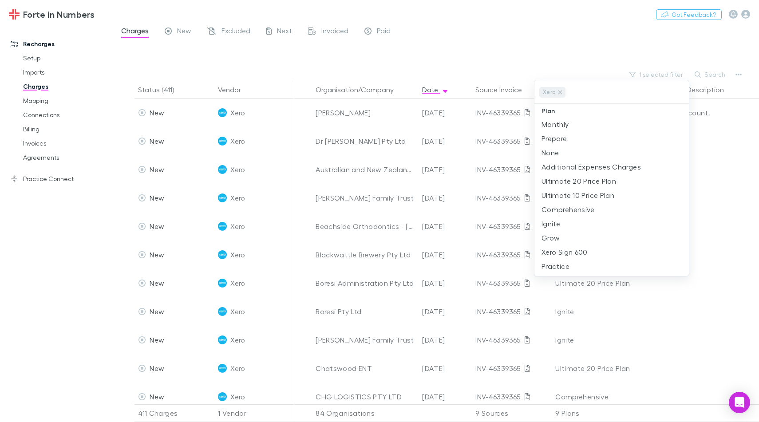
click at [613, 25] on div at bounding box center [379, 211] width 759 height 422
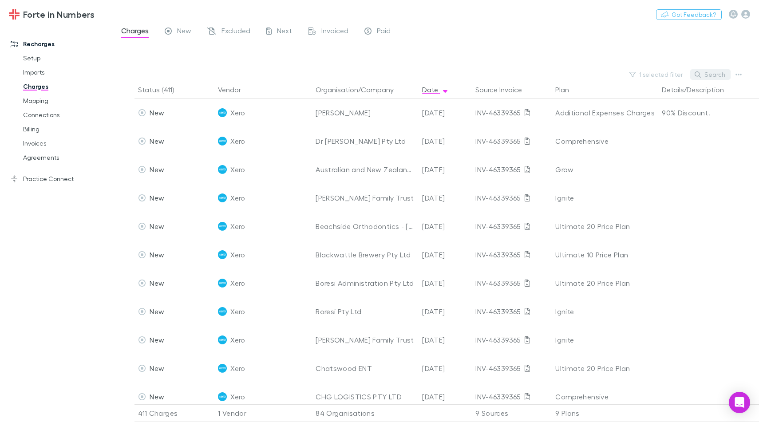
click at [714, 74] on button "Search" at bounding box center [710, 74] width 40 height 11
click at [698, 58] on div at bounding box center [444, 55] width 630 height 27
click at [739, 75] on icon "button" at bounding box center [739, 74] width 6 height 7
click at [686, 51] on div at bounding box center [379, 211] width 759 height 422
click at [738, 71] on icon "button" at bounding box center [739, 74] width 6 height 7
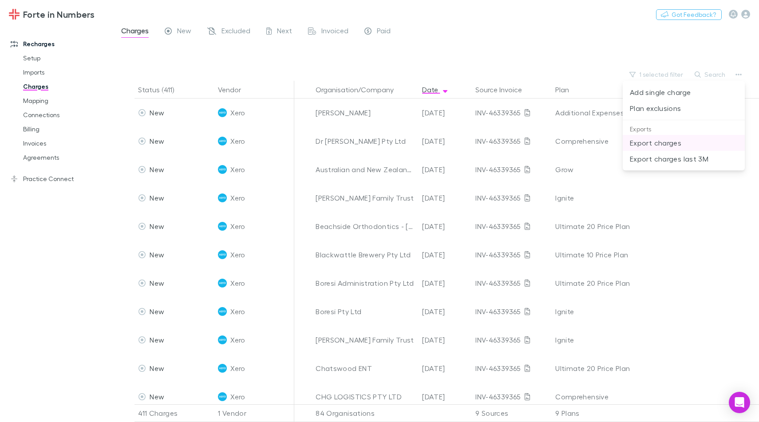
click at [662, 146] on p "Export charges" at bounding box center [684, 143] width 108 height 11
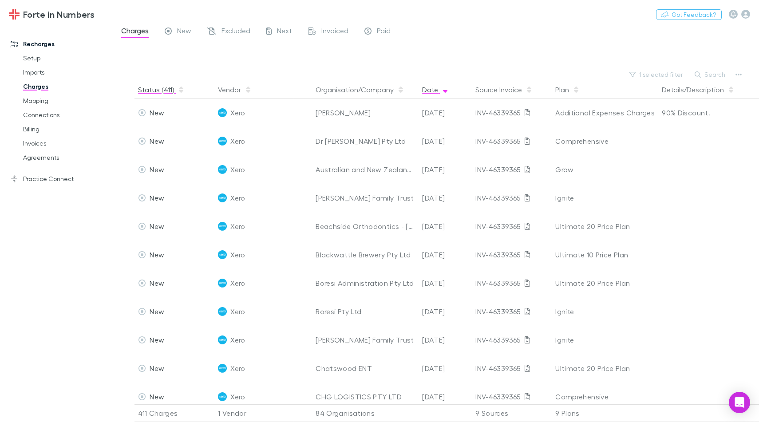
click at [151, 91] on button "Status (411)" at bounding box center [161, 90] width 47 height 18
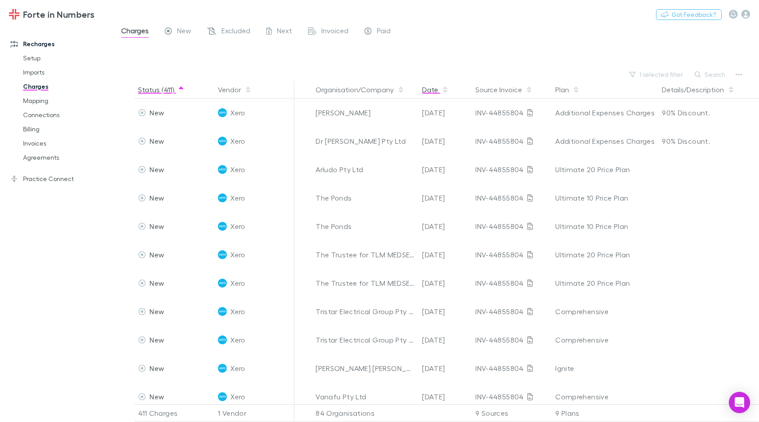
click at [426, 90] on button "Date" at bounding box center [435, 90] width 27 height 18
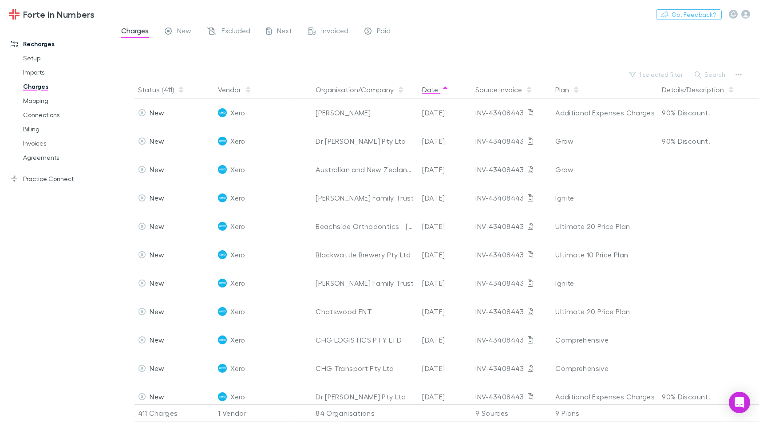
click at [431, 92] on button "Date" at bounding box center [435, 90] width 27 height 18
click at [743, 73] on button "button" at bounding box center [739, 74] width 12 height 12
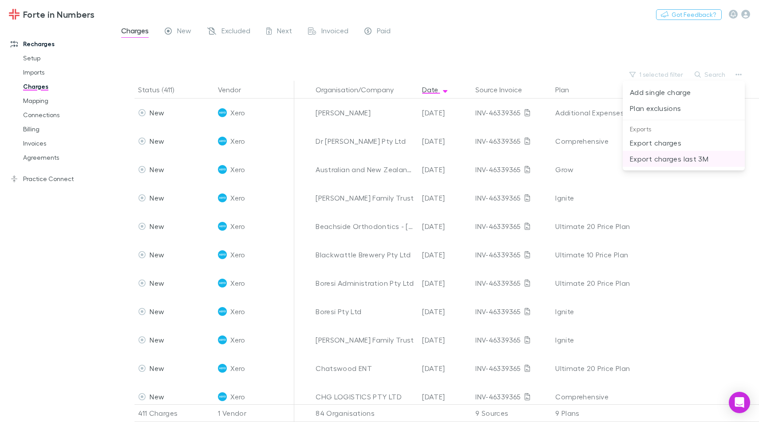
click at [689, 159] on p "Export charges last 3M" at bounding box center [684, 159] width 108 height 11
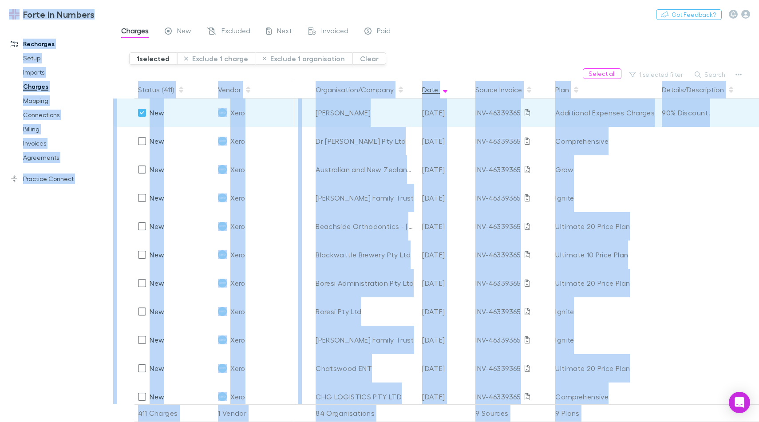
click at [199, 85] on div "Status (411)" at bounding box center [175, 90] width 80 height 18
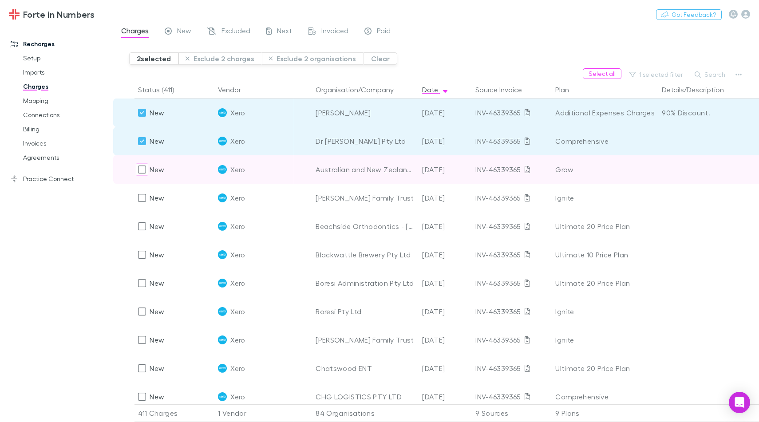
click at [141, 157] on div "New" at bounding box center [151, 169] width 26 height 28
click at [141, 163] on div "New" at bounding box center [151, 169] width 26 height 28
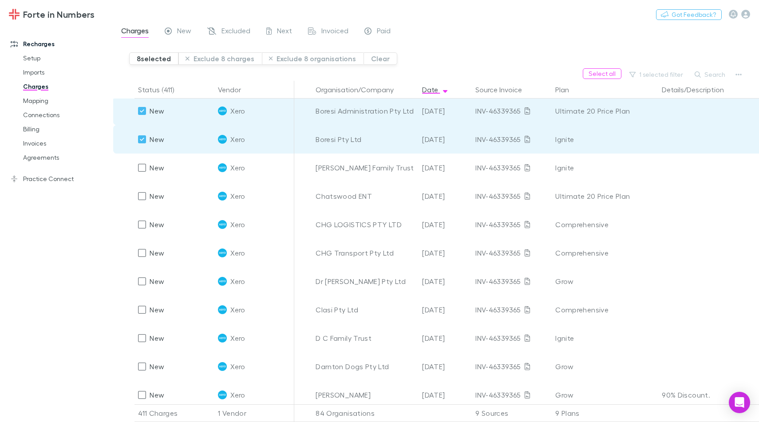
scroll to position [345, 0]
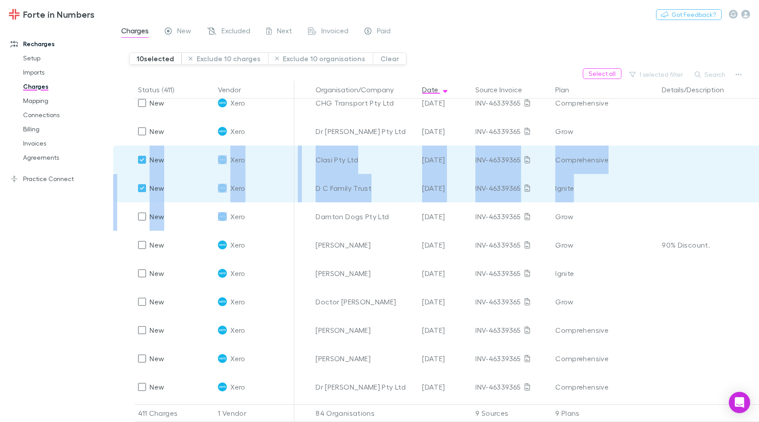
scroll to position [307, 0]
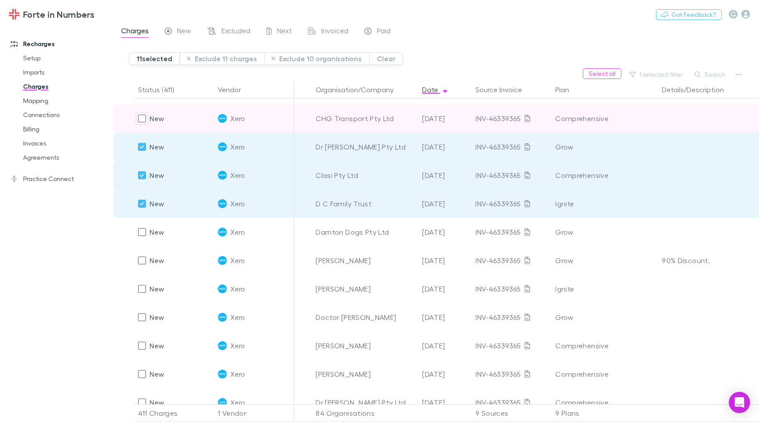
click at [142, 109] on div "New" at bounding box center [151, 118] width 26 height 28
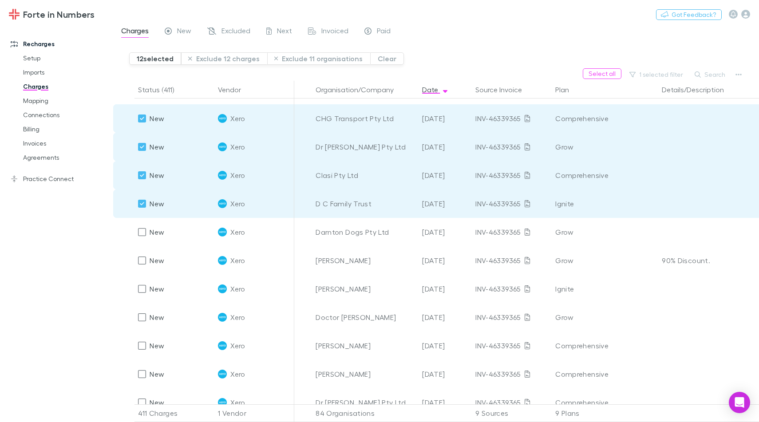
scroll to position [108, 0]
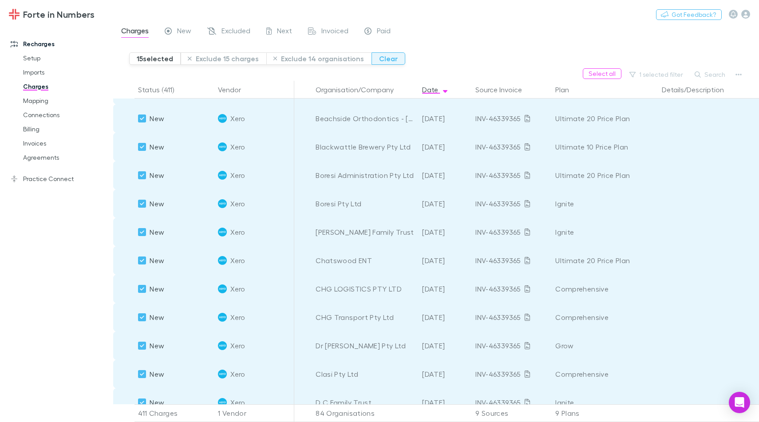
click at [382, 53] on button "Clear" at bounding box center [389, 58] width 34 height 12
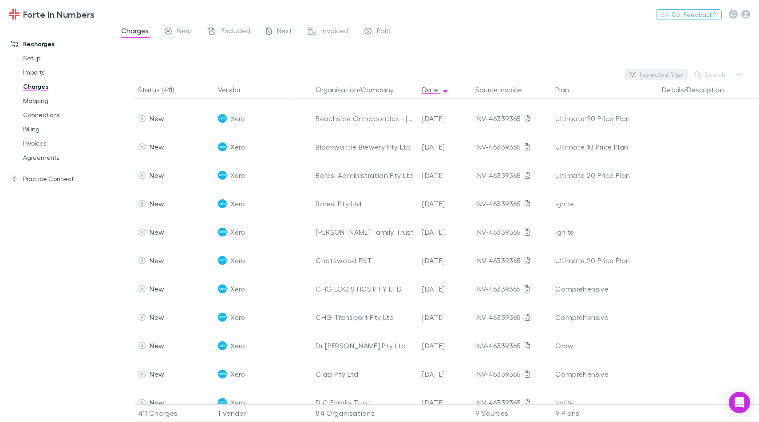
click at [648, 73] on button "1 selected filter" at bounding box center [656, 74] width 63 height 11
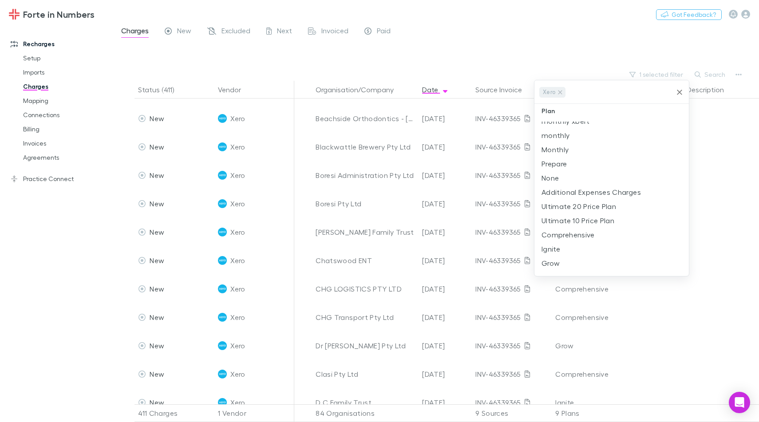
scroll to position [0, 0]
click at [714, 139] on div at bounding box center [379, 211] width 759 height 422
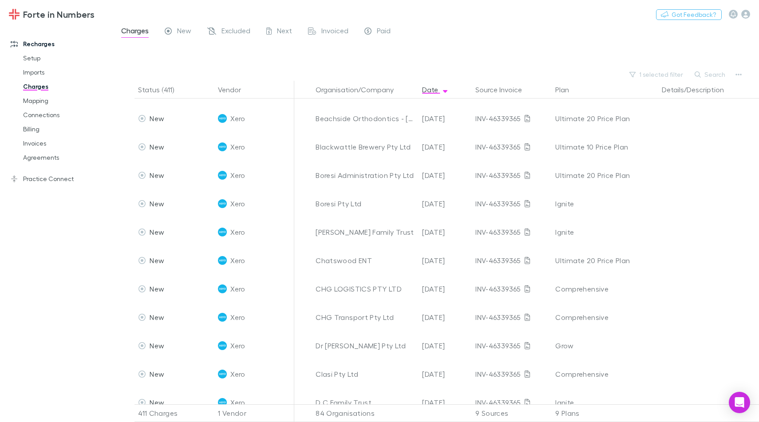
click at [732, 77] on div "1 selected filter Search" at bounding box center [436, 74] width 646 height 12
click at [734, 75] on button "button" at bounding box center [739, 74] width 12 height 12
click at [482, 56] on div at bounding box center [379, 211] width 759 height 422
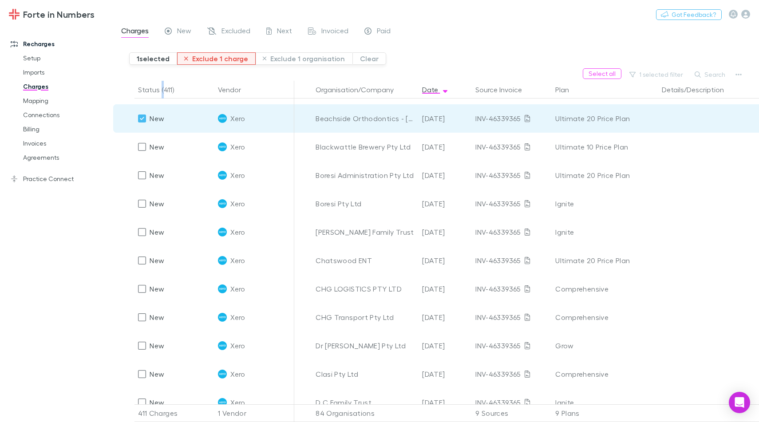
click at [208, 64] on button "Exclude 1 charge" at bounding box center [216, 58] width 79 height 12
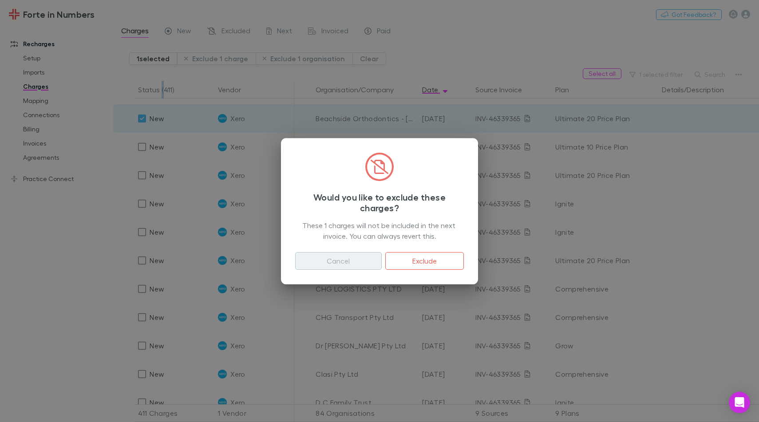
click at [333, 263] on button "Cancel" at bounding box center [338, 261] width 87 height 18
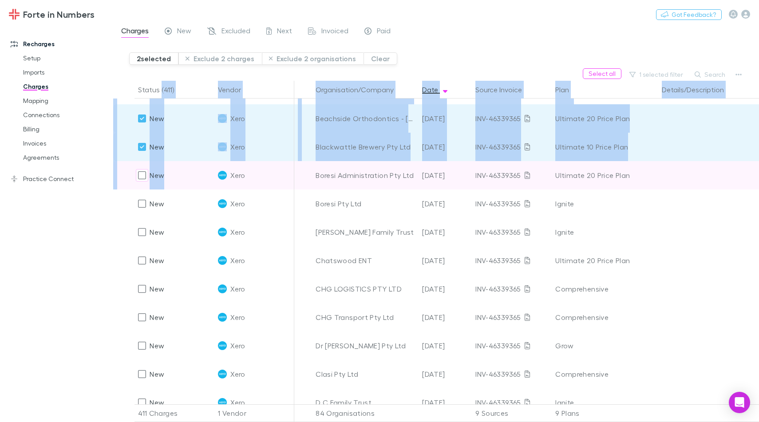
click at [157, 179] on div "New" at bounding box center [151, 175] width 26 height 28
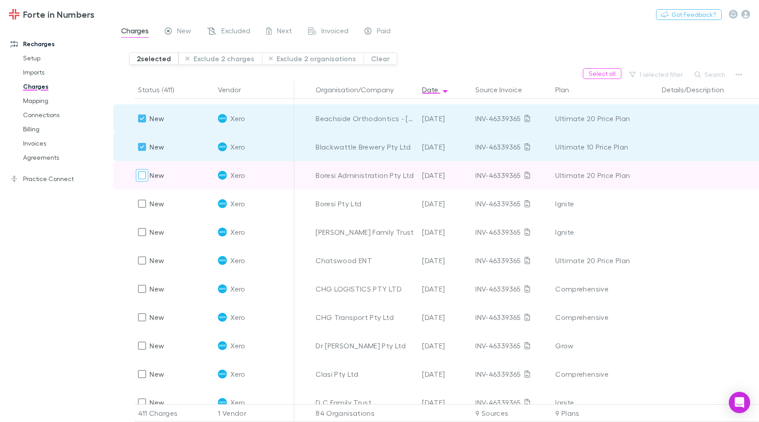
click at [147, 176] on div at bounding box center [142, 175] width 12 height 12
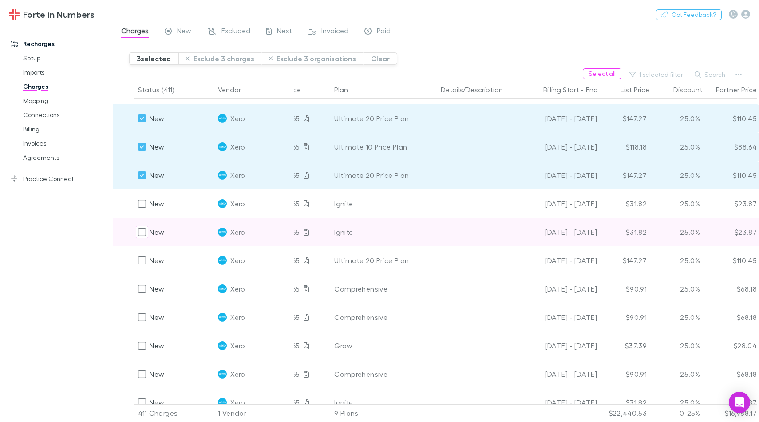
scroll to position [108, 0]
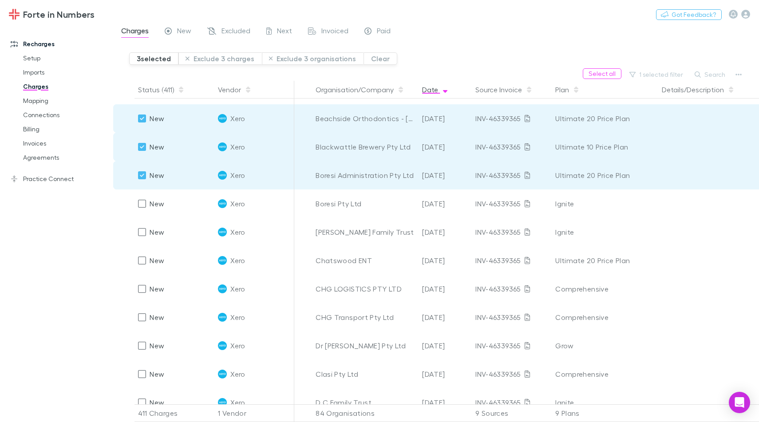
click at [735, 86] on div "Details/Description" at bounding box center [698, 90] width 80 height 18
click at [736, 79] on button "button" at bounding box center [739, 74] width 12 height 12
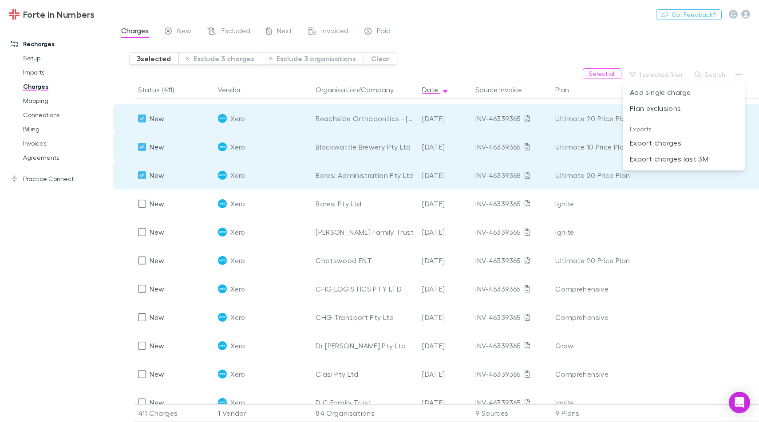
click at [647, 31] on div at bounding box center [379, 211] width 759 height 422
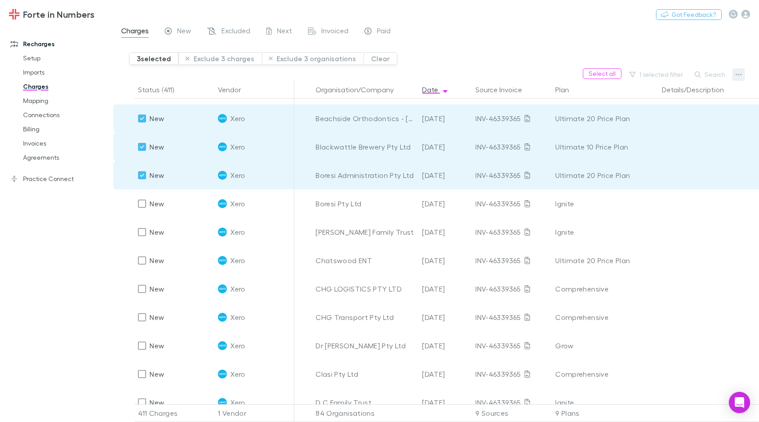
click at [735, 71] on button "button" at bounding box center [739, 74] width 12 height 12
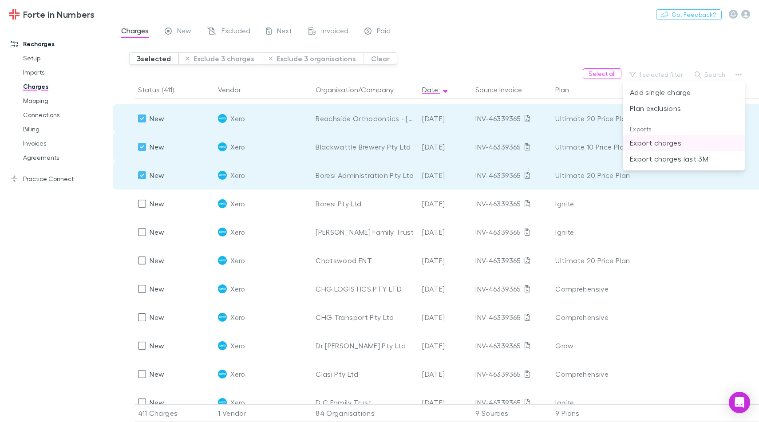
click at [682, 140] on p "Export charges" at bounding box center [684, 143] width 108 height 11
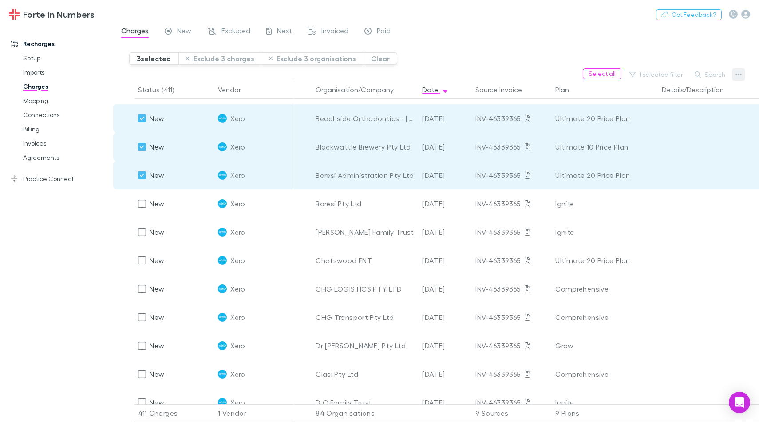
click at [738, 71] on icon "button" at bounding box center [739, 74] width 6 height 7
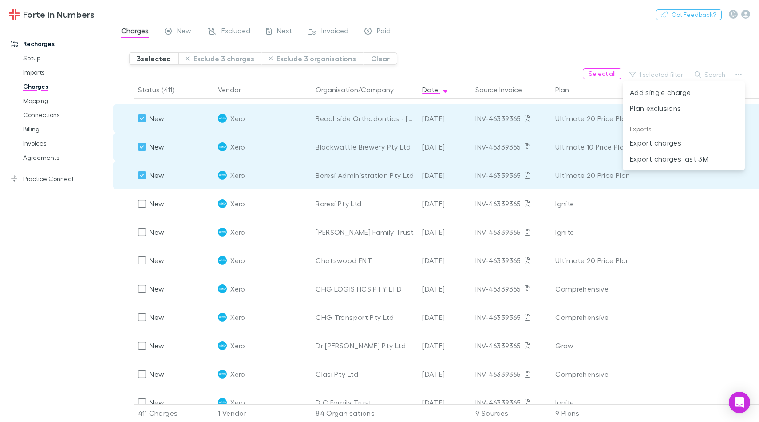
click at [487, 63] on div at bounding box center [379, 211] width 759 height 422
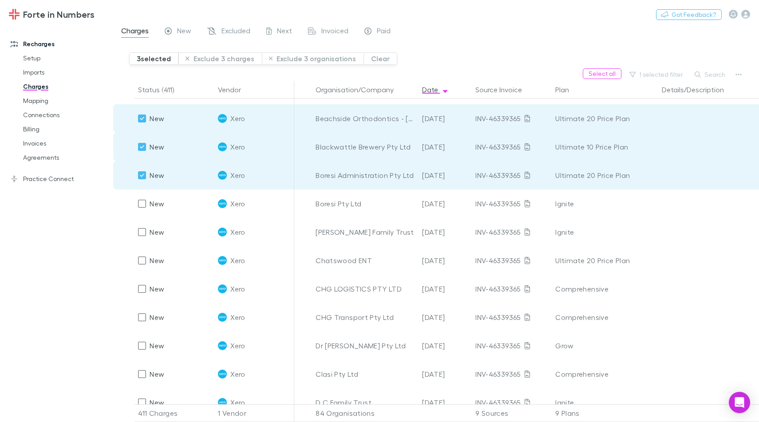
click at [566, 73] on div "Select all 1 selected filter Search" at bounding box center [436, 74] width 646 height 12
click at [592, 73] on button "Select all" at bounding box center [602, 73] width 39 height 11
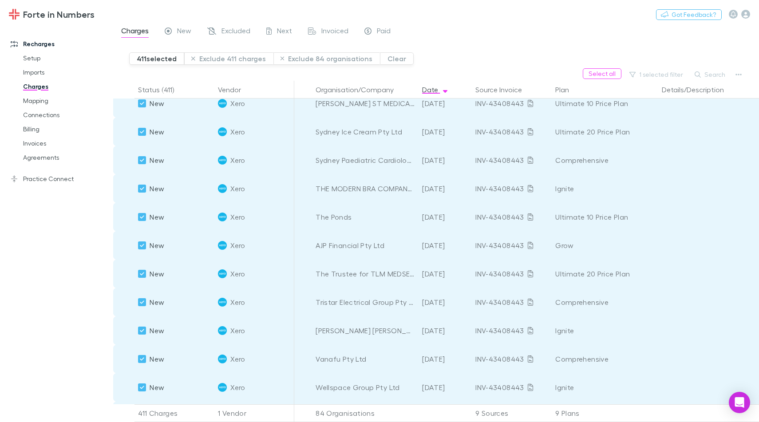
scroll to position [11383, 0]
click at [738, 76] on icon "button" at bounding box center [739, 74] width 6 height 7
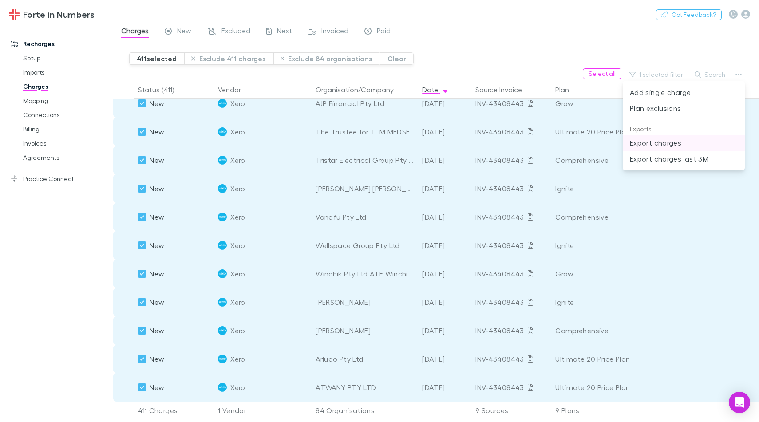
click at [678, 145] on p "Export charges" at bounding box center [684, 143] width 108 height 11
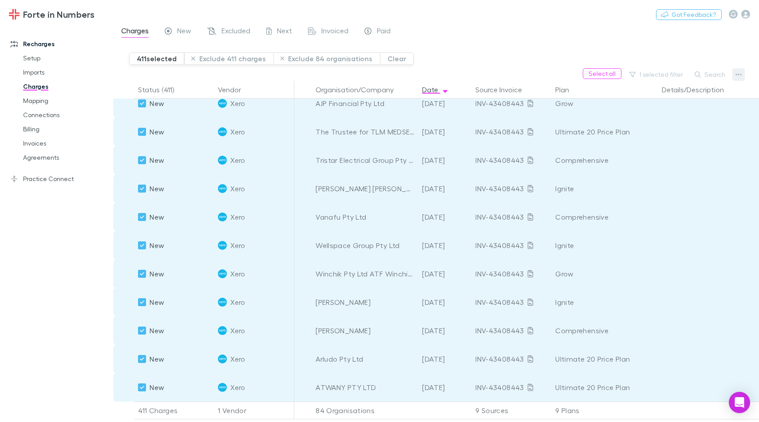
click at [742, 75] on button "button" at bounding box center [739, 74] width 12 height 12
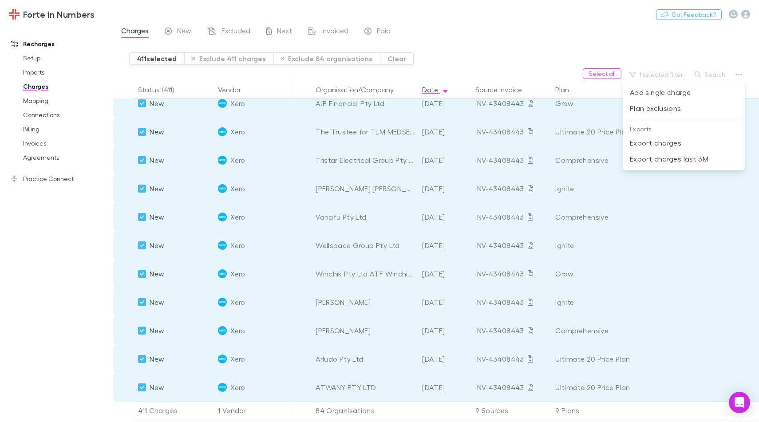
click at [603, 37] on div at bounding box center [379, 211] width 759 height 422
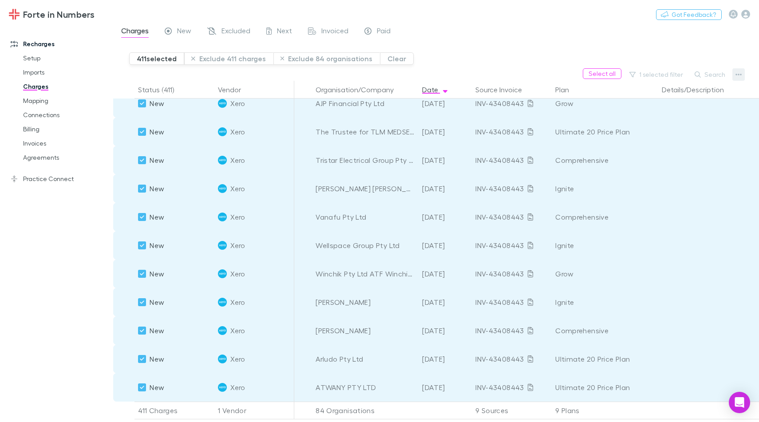
click at [736, 75] on icon "button" at bounding box center [739, 74] width 6 height 7
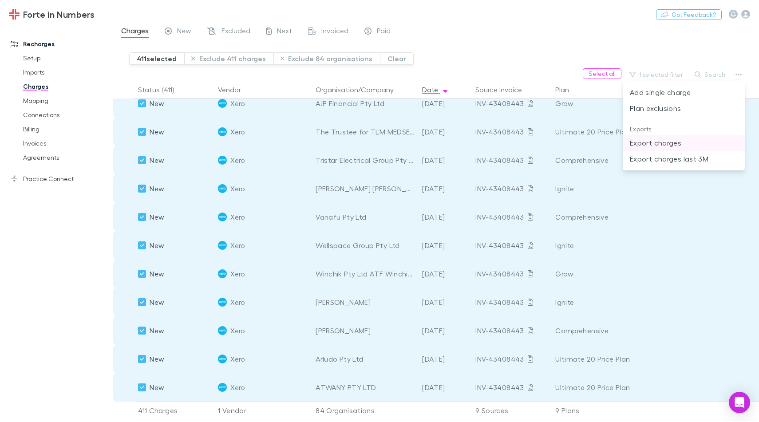
click at [681, 143] on p "Export charges" at bounding box center [684, 143] width 108 height 11
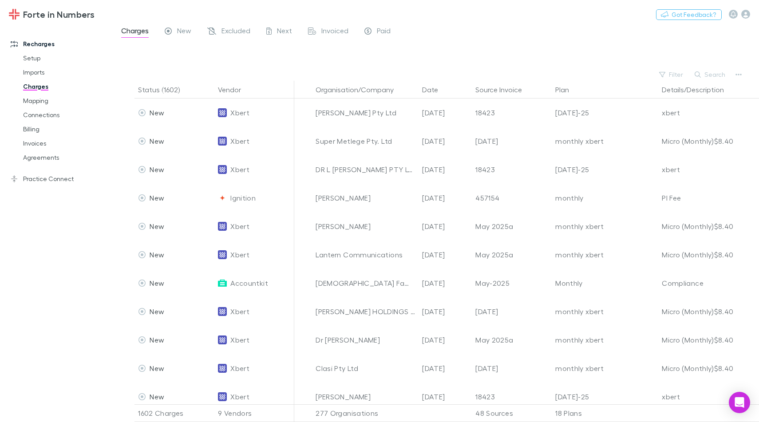
click at [530, 46] on div at bounding box center [444, 55] width 630 height 27
click at [242, 81] on button "Vendor" at bounding box center [235, 90] width 34 height 18
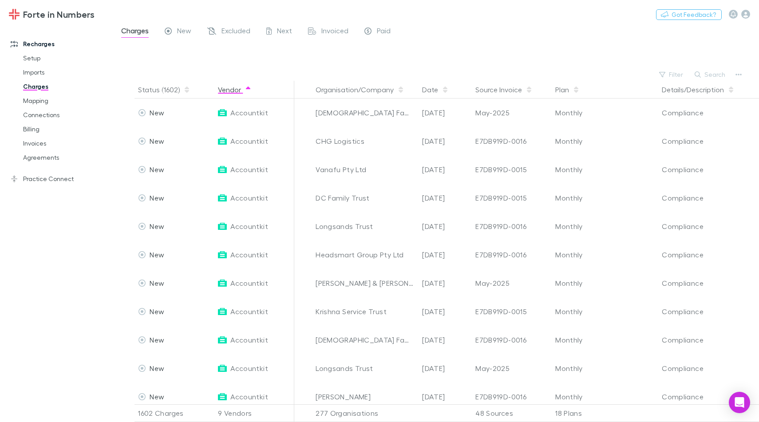
click at [234, 88] on button "Vendor" at bounding box center [235, 90] width 34 height 18
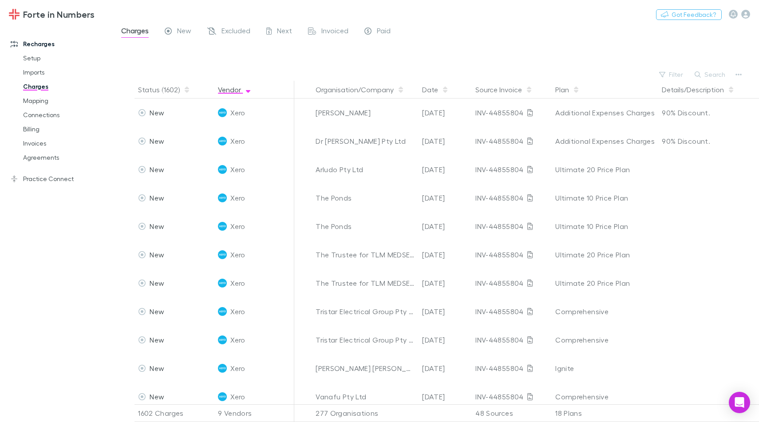
click at [234, 88] on button "Vendor" at bounding box center [235, 90] width 34 height 18
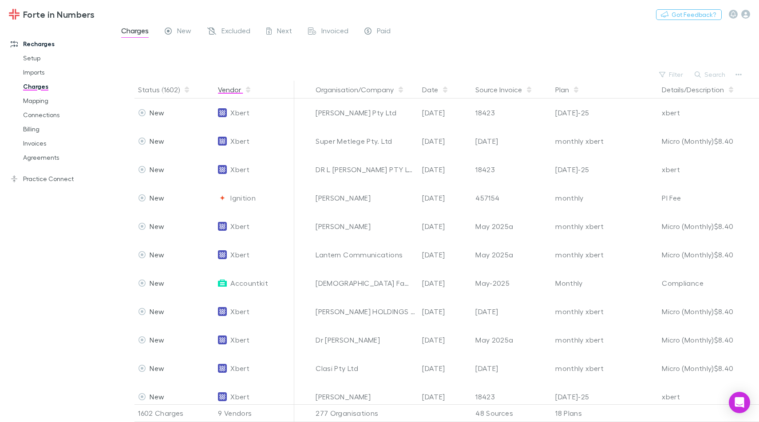
click at [234, 88] on button "Vendor" at bounding box center [235, 90] width 34 height 18
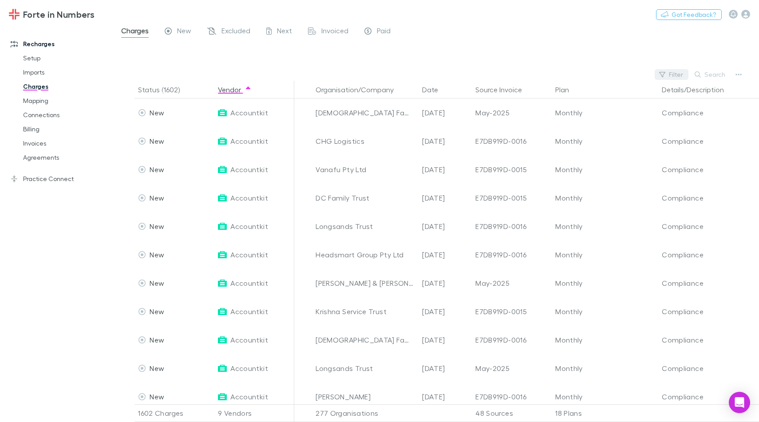
click at [669, 79] on button "Filter" at bounding box center [672, 74] width 34 height 11
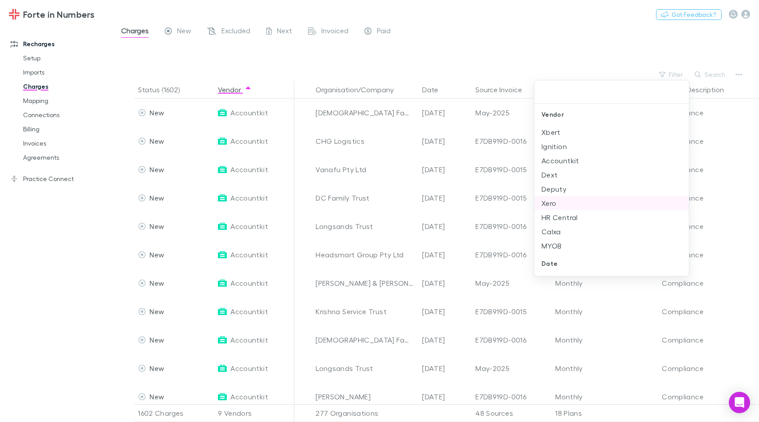
click at [561, 200] on li "Xero" at bounding box center [612, 203] width 155 height 14
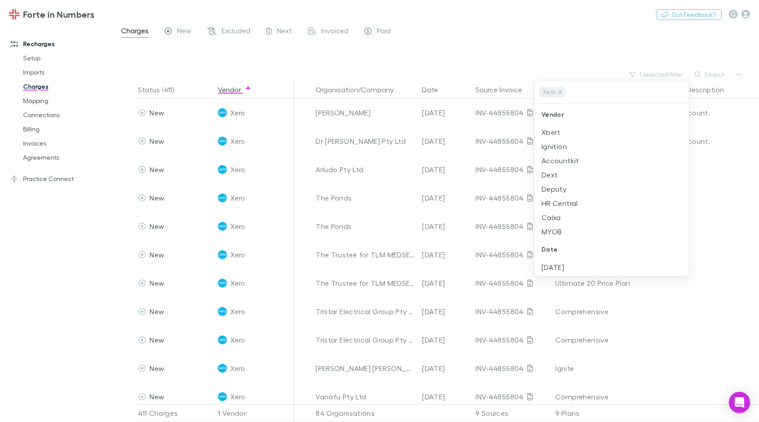
click at [603, 53] on div at bounding box center [379, 211] width 759 height 422
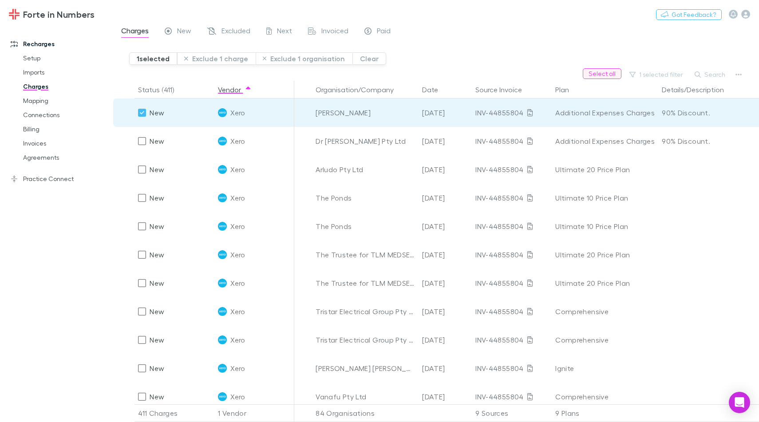
click at [606, 75] on button "Select all" at bounding box center [602, 73] width 39 height 11
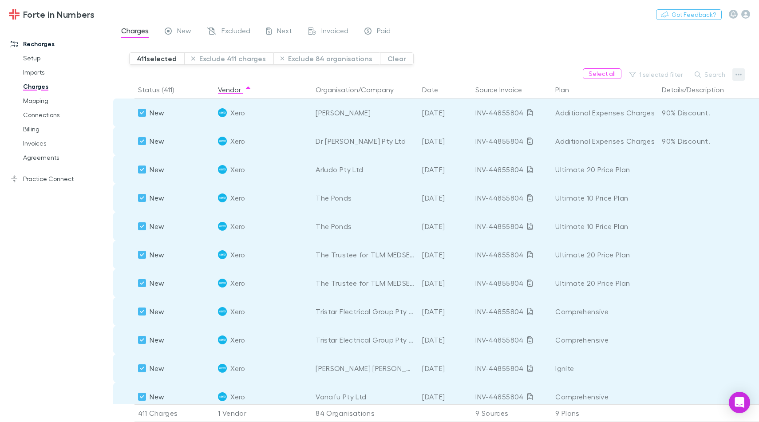
click at [742, 79] on button "button" at bounding box center [739, 74] width 12 height 12
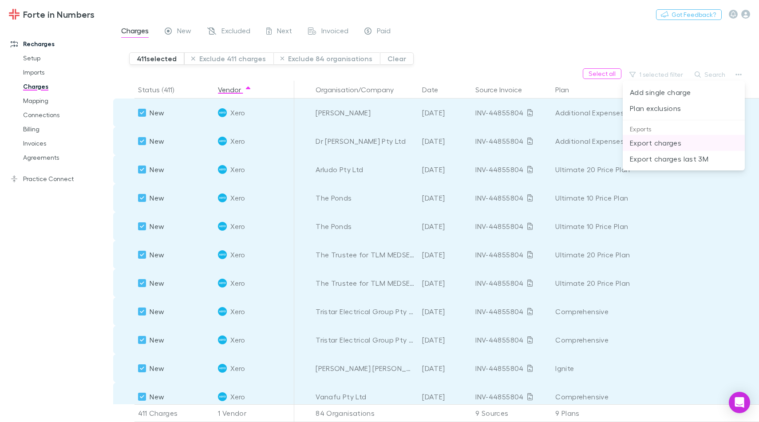
click at [708, 143] on p "Export charges" at bounding box center [684, 143] width 108 height 11
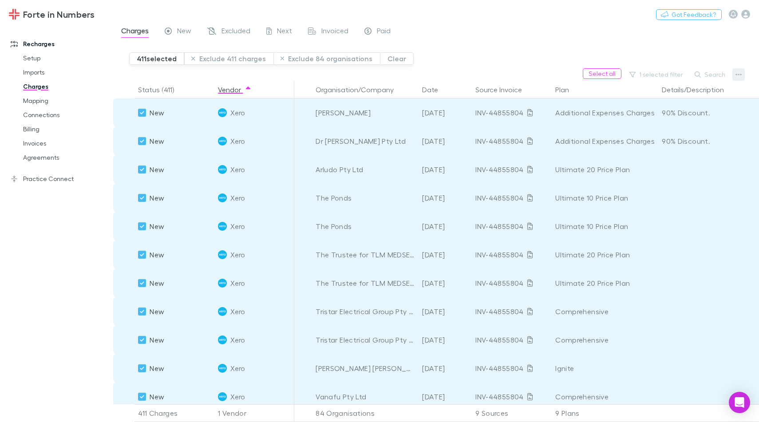
click at [733, 76] on button "button" at bounding box center [739, 74] width 12 height 12
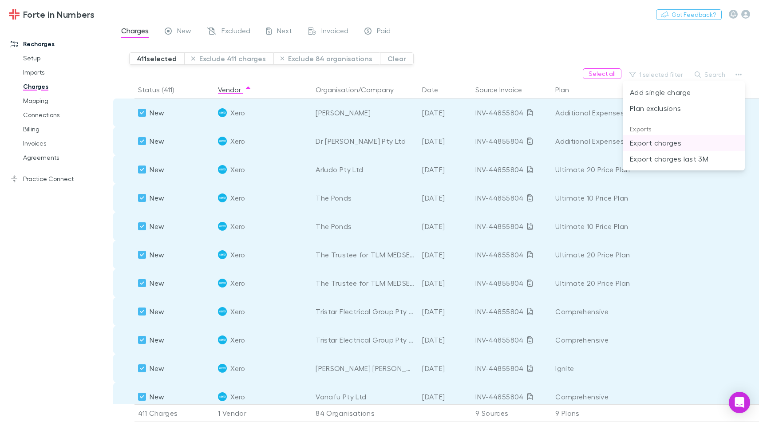
click at [694, 149] on li "Export charges" at bounding box center [684, 143] width 122 height 16
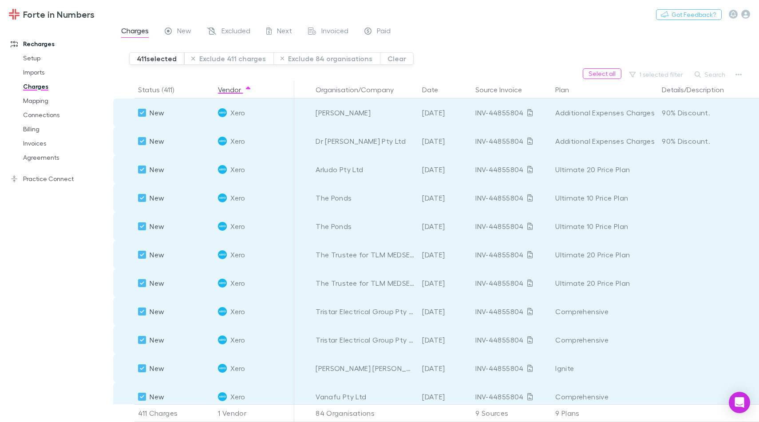
click at [474, 72] on div "Select all 1 selected filter Search" at bounding box center [436, 74] width 646 height 12
click at [374, 91] on button "Organisation/Company" at bounding box center [360, 90] width 89 height 18
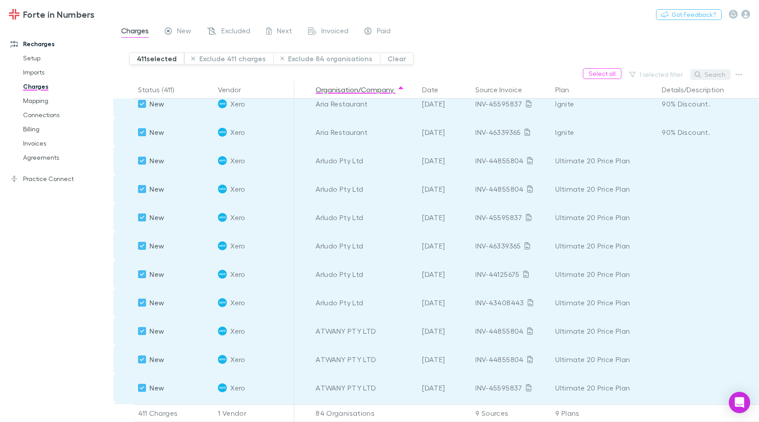
scroll to position [577, 0]
click at [706, 76] on button "Search" at bounding box center [710, 74] width 40 height 11
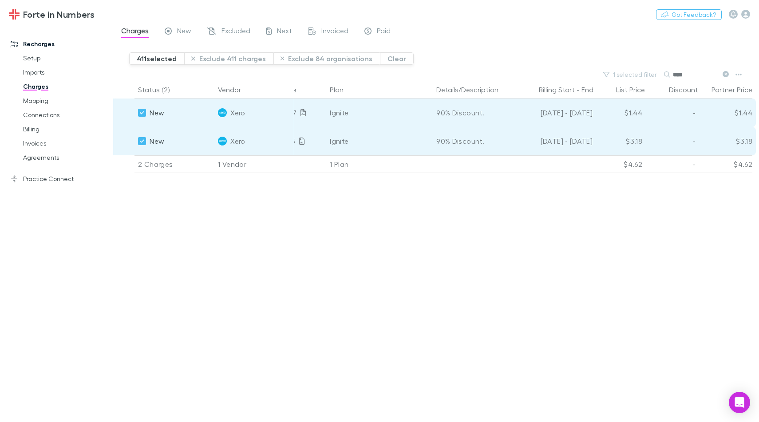
scroll to position [0, 256]
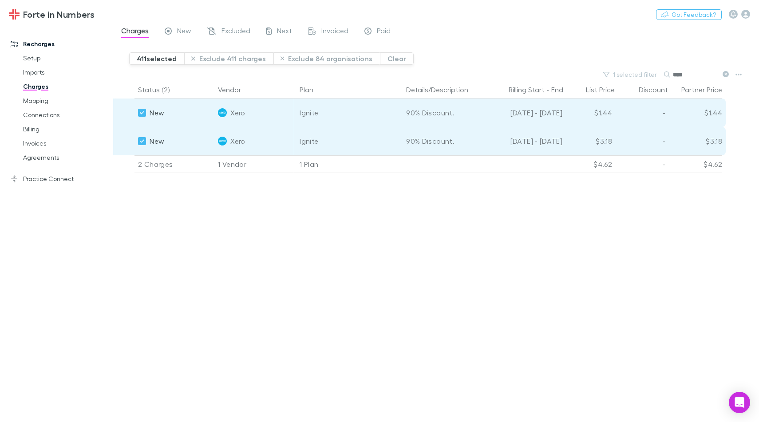
type input "****"
click at [603, 197] on div "Status (2) Vendor Organisation/Company Date Source Invoice Plan Details/Descrip…" at bounding box center [436, 251] width 646 height 341
click at [735, 72] on button "button" at bounding box center [739, 74] width 12 height 12
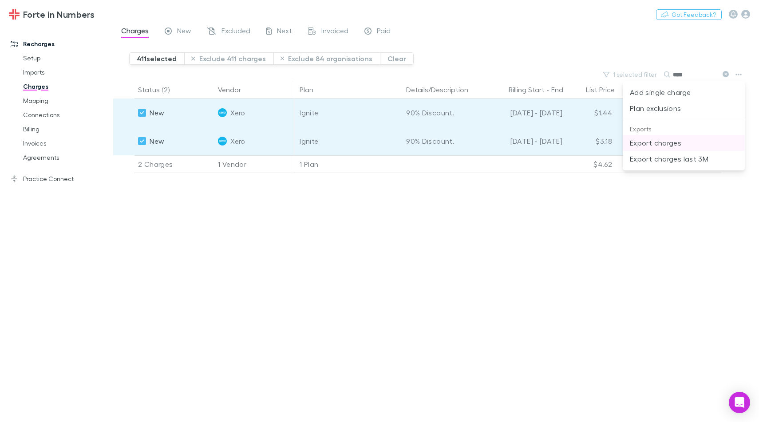
click at [693, 146] on p "Export charges" at bounding box center [684, 143] width 108 height 11
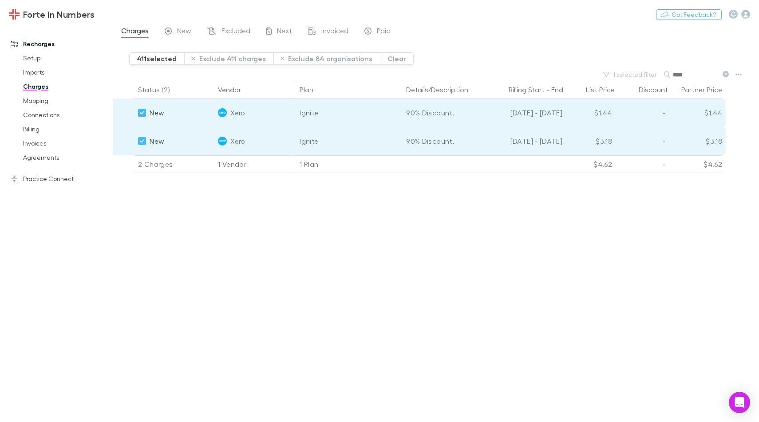
click at [566, 272] on div "Status (2) Vendor Organisation/Company Date Source Invoice Plan Details/Descrip…" at bounding box center [436, 251] width 646 height 341
click at [570, 53] on div "411 selected Exclude 411 charges Exclude 84 organisations Clear" at bounding box center [444, 55] width 630 height 27
click at [681, 74] on input "****" at bounding box center [695, 74] width 44 height 12
click at [46, 129] on link "Billing" at bounding box center [66, 129] width 104 height 14
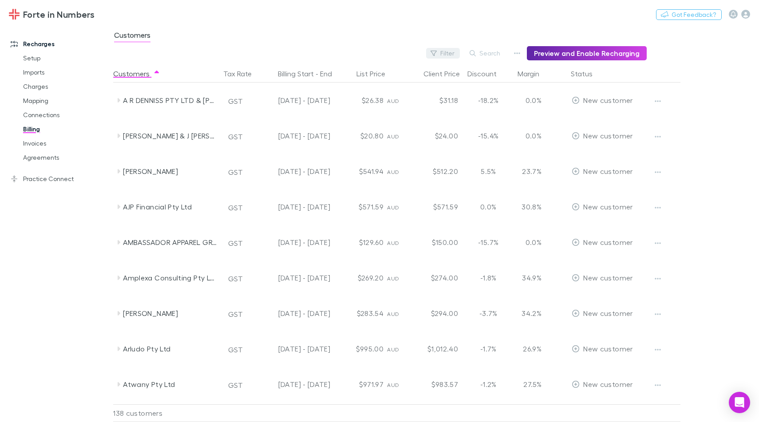
click at [448, 54] on button "Filter" at bounding box center [443, 53] width 34 height 11
click at [415, 17] on div at bounding box center [379, 211] width 759 height 422
click at [481, 53] on button "Search" at bounding box center [485, 53] width 40 height 11
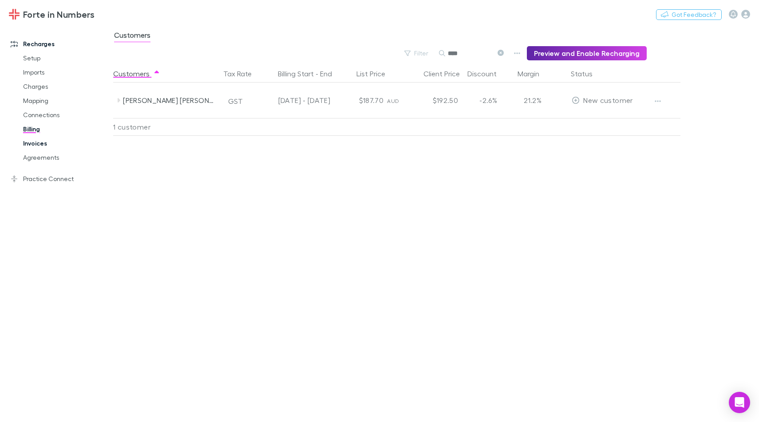
type input "****"
click at [60, 141] on link "Invoices" at bounding box center [66, 143] width 104 height 14
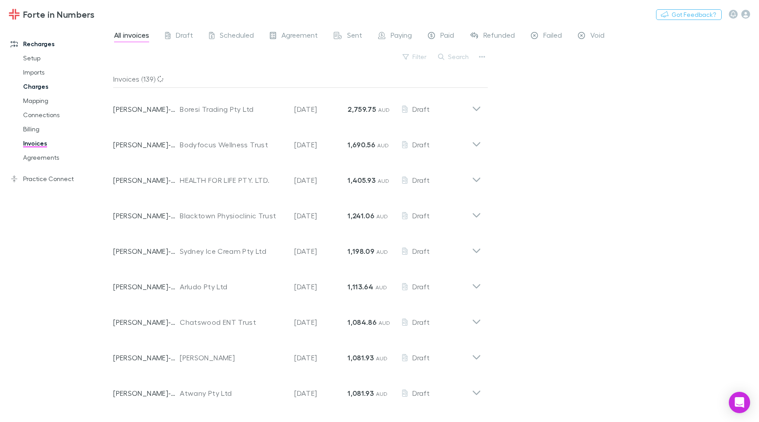
click at [43, 88] on link "Charges" at bounding box center [66, 86] width 104 height 14
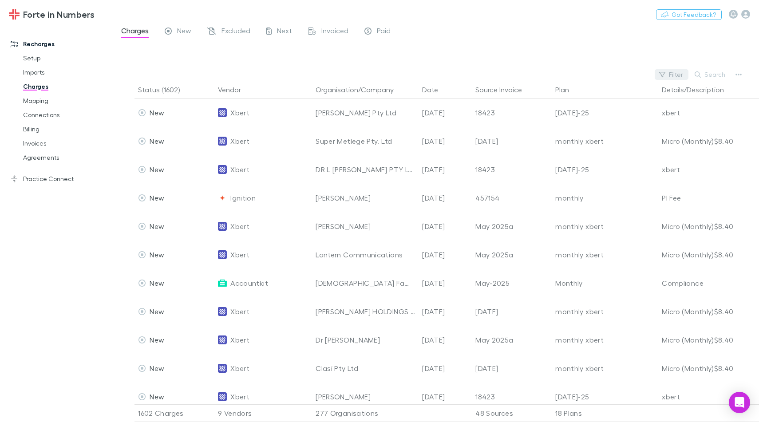
click at [681, 74] on button "Filter" at bounding box center [672, 74] width 34 height 11
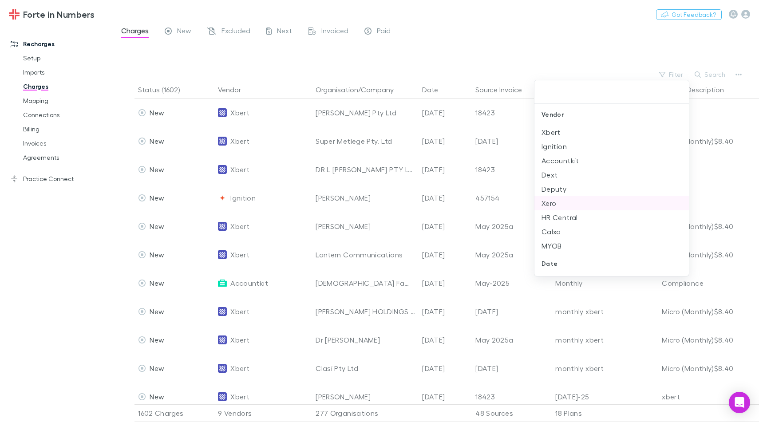
click at [562, 203] on li "Xero" at bounding box center [612, 203] width 155 height 14
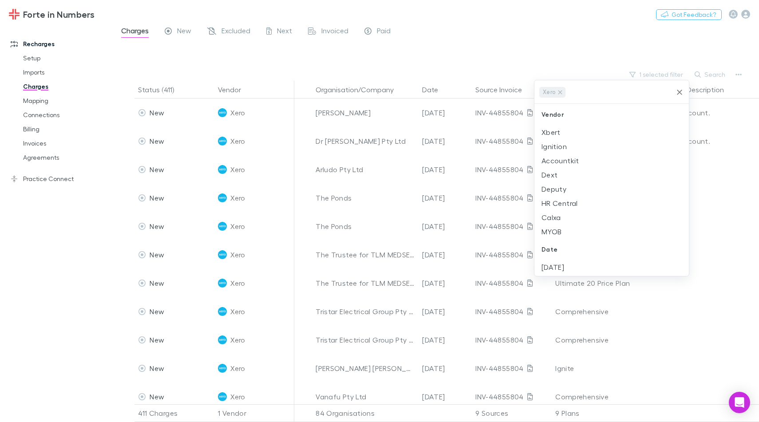
click at [662, 36] on div at bounding box center [379, 211] width 759 height 422
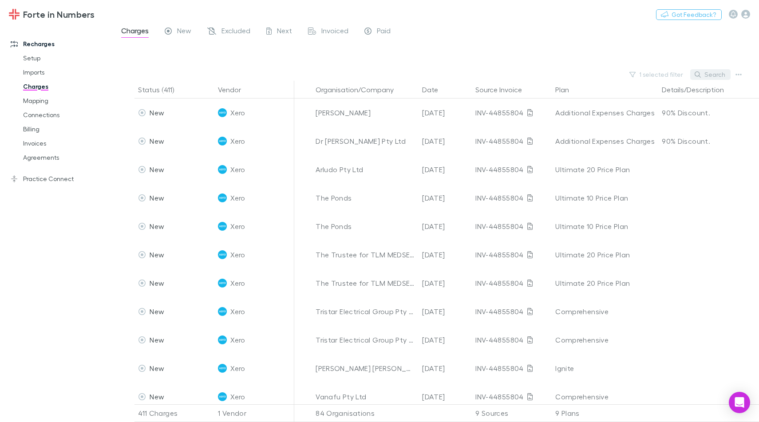
click at [703, 70] on button "Search" at bounding box center [710, 74] width 40 height 11
click at [738, 75] on icon "button" at bounding box center [739, 74] width 6 height 7
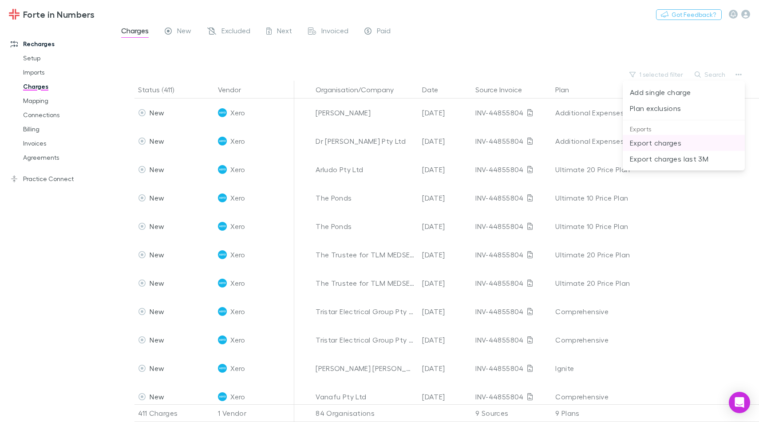
click at [692, 139] on p "Export charges" at bounding box center [684, 143] width 108 height 11
click at [737, 79] on button "button" at bounding box center [739, 74] width 12 height 12
click at [526, 56] on div at bounding box center [379, 211] width 759 height 422
click at [392, 31] on link "Paid" at bounding box center [378, 32] width 28 height 14
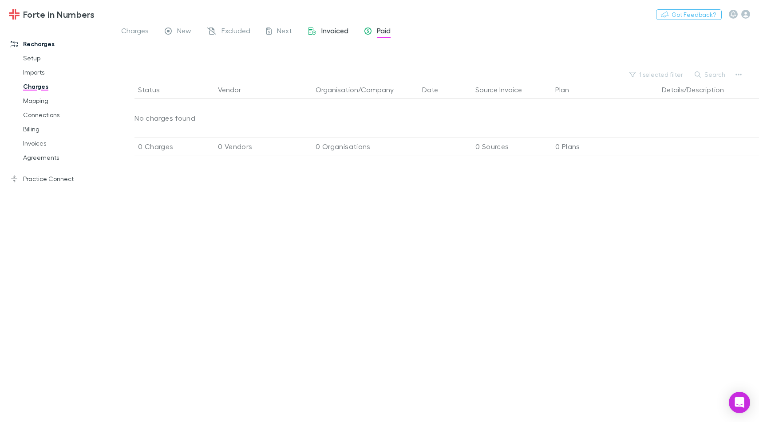
click at [322, 34] on span "Invoiced" at bounding box center [334, 32] width 27 height 12
click at [274, 35] on div "Next" at bounding box center [279, 32] width 26 height 12
click at [227, 34] on span "Excluded" at bounding box center [236, 32] width 29 height 12
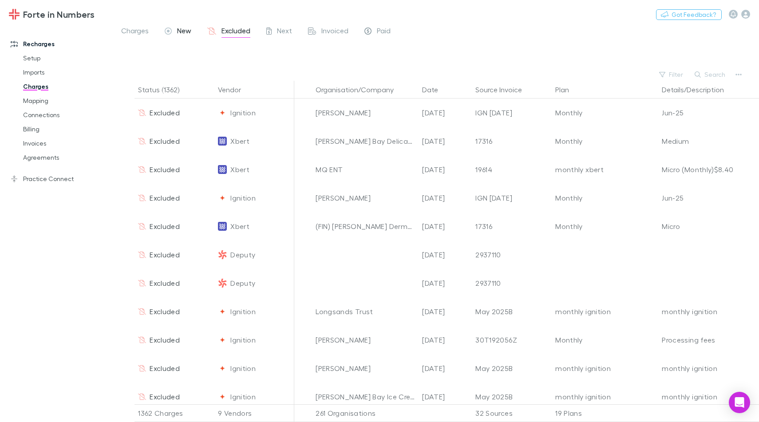
click at [190, 30] on span "New" at bounding box center [184, 32] width 14 height 12
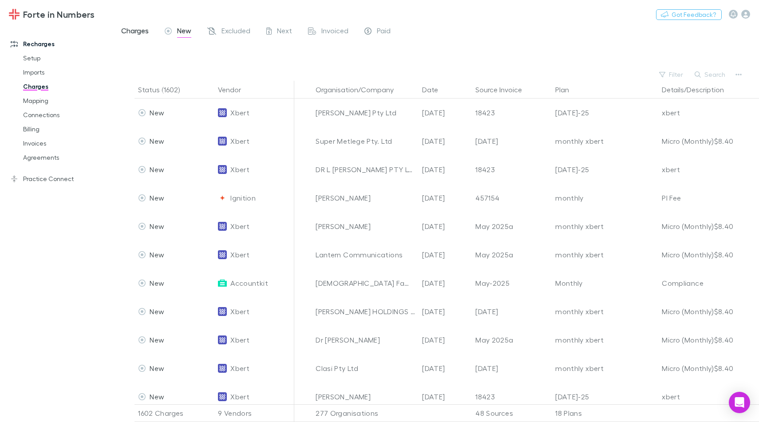
click at [145, 33] on span "Charges" at bounding box center [135, 32] width 28 height 12
click at [680, 75] on button "Filter" at bounding box center [672, 74] width 34 height 11
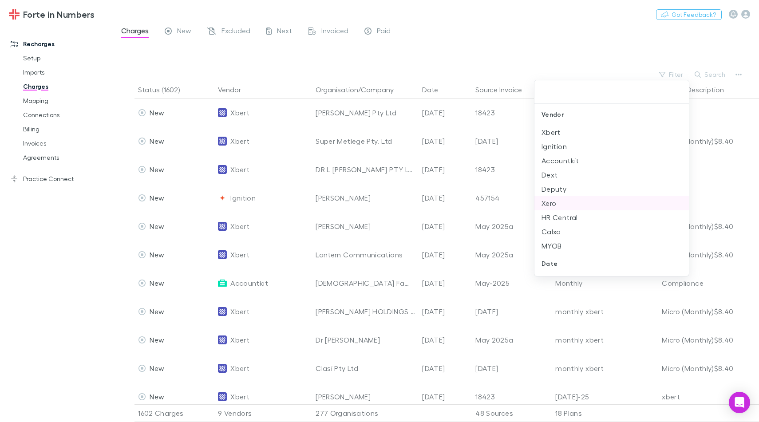
click at [583, 201] on li "Xero" at bounding box center [612, 203] width 155 height 14
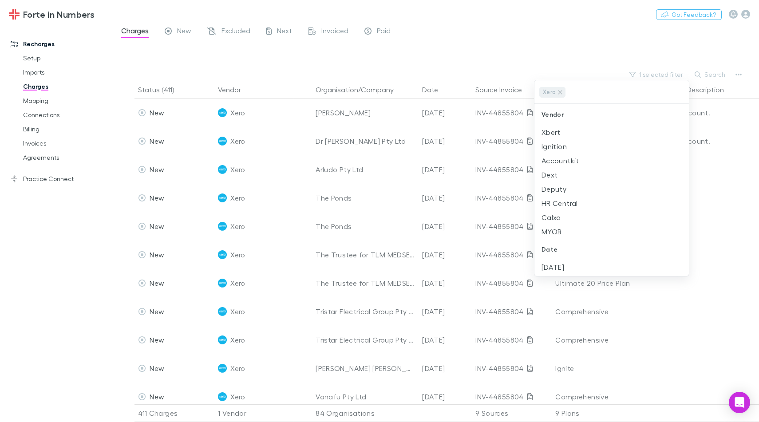
click at [486, 54] on div at bounding box center [379, 211] width 759 height 422
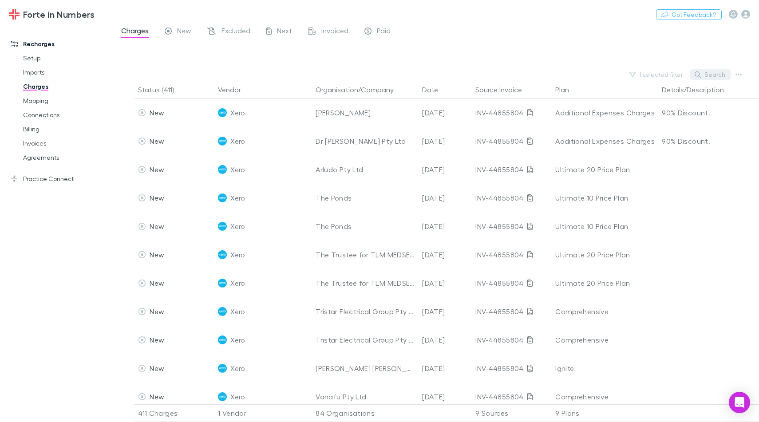
click at [708, 74] on button "Search" at bounding box center [710, 74] width 40 height 11
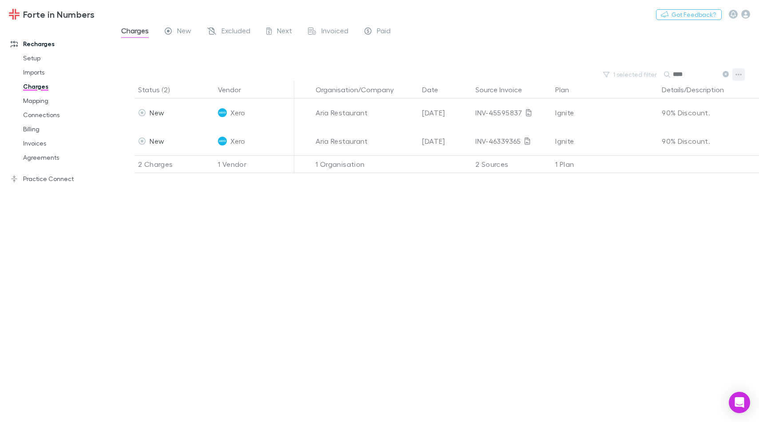
type input "****"
